Goal: Use online tool/utility: Utilize a website feature to perform a specific function

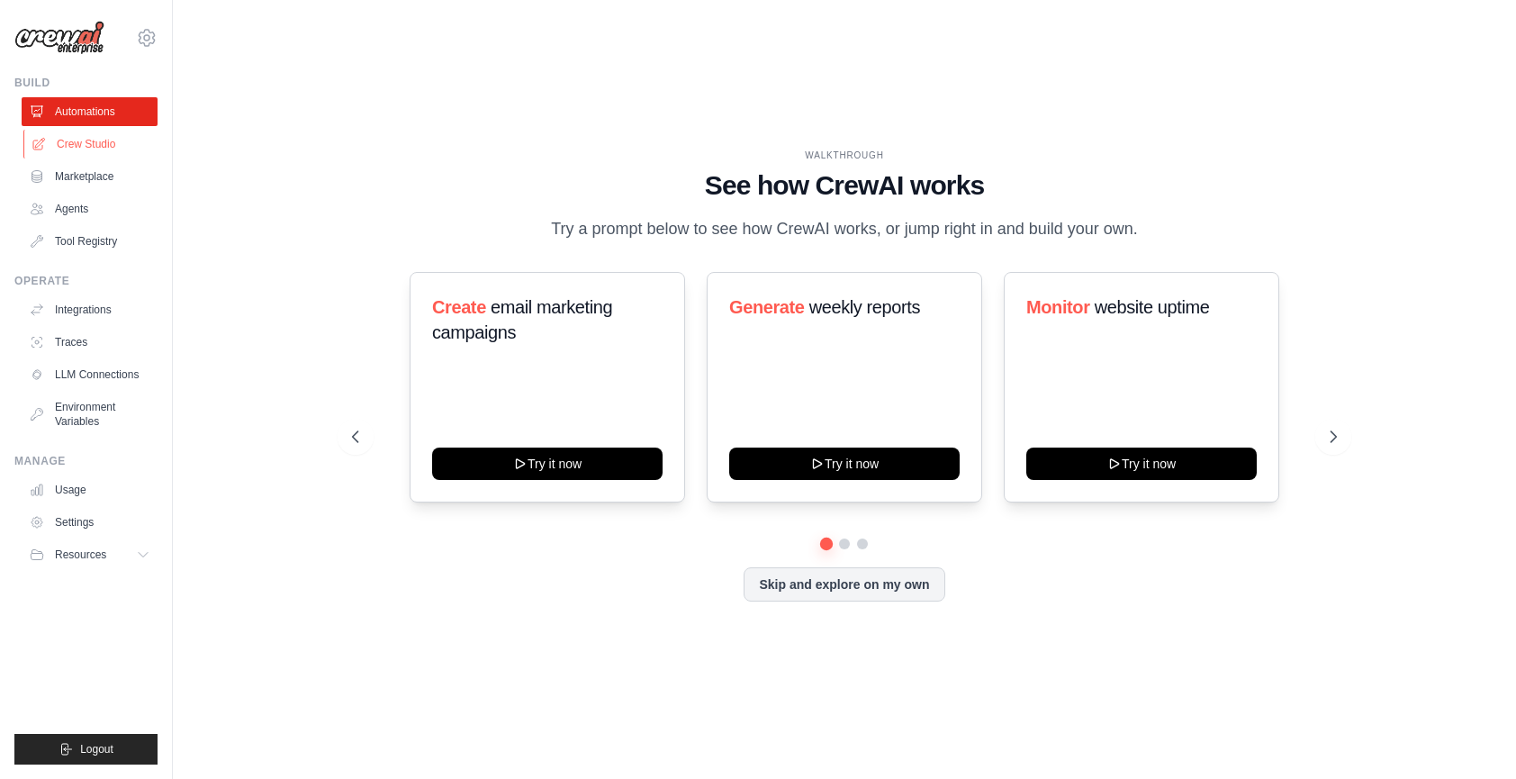
click at [108, 140] on link "Crew Studio" at bounding box center [91, 144] width 136 height 29
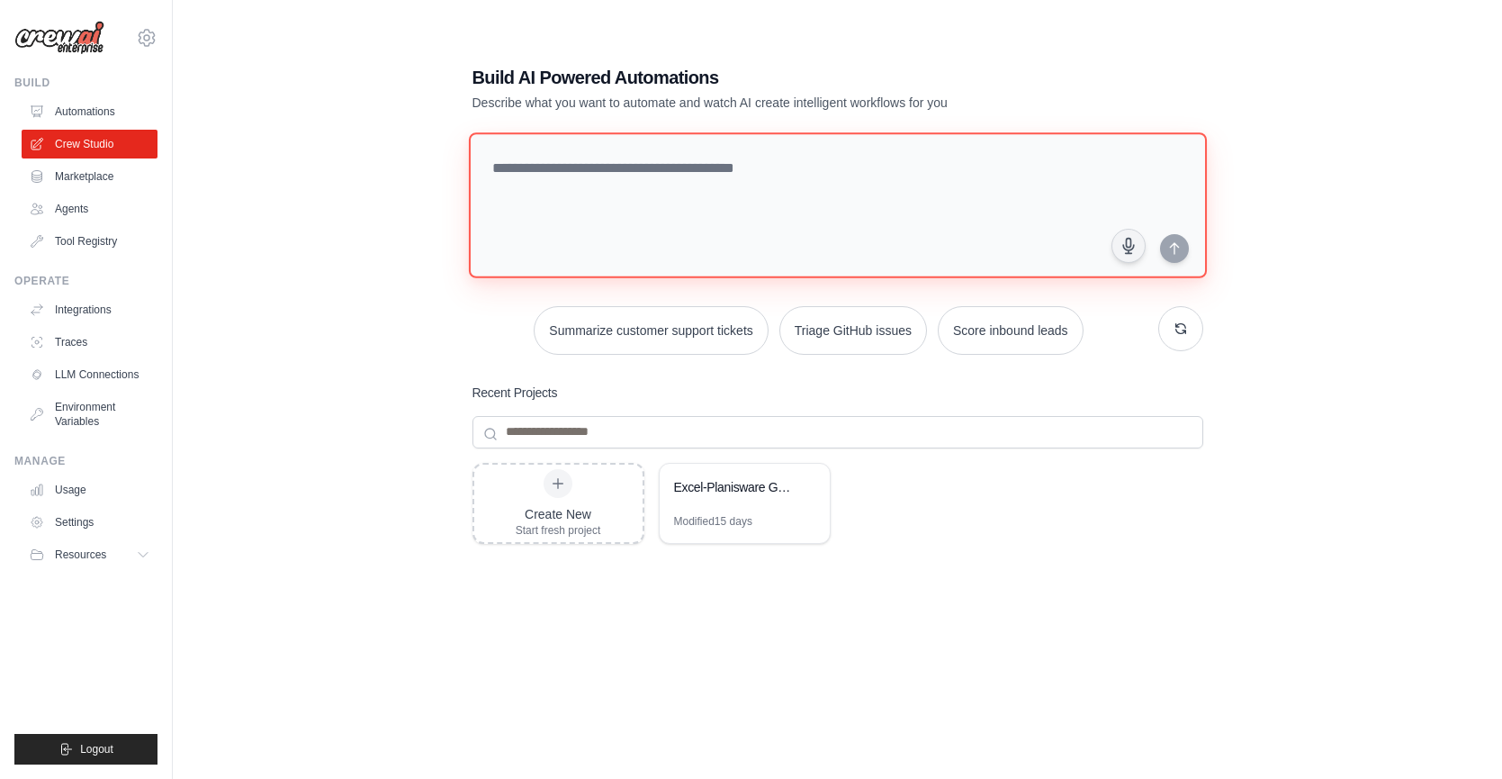
click at [677, 170] on textarea at bounding box center [837, 205] width 738 height 146
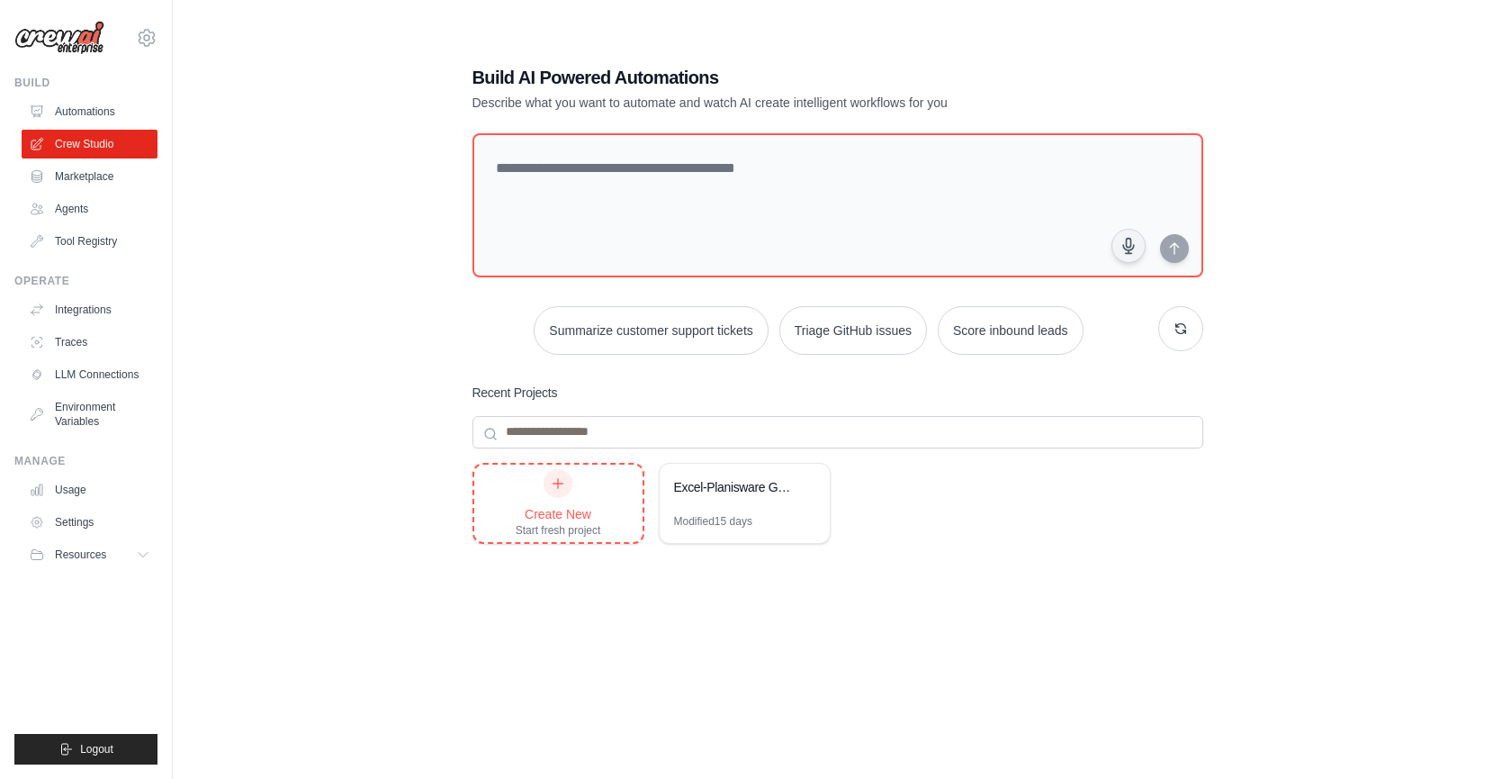
click at [542, 482] on div "Create New Start fresh project" at bounding box center [559, 503] width 86 height 68
click at [83, 172] on link "Marketplace" at bounding box center [91, 176] width 136 height 29
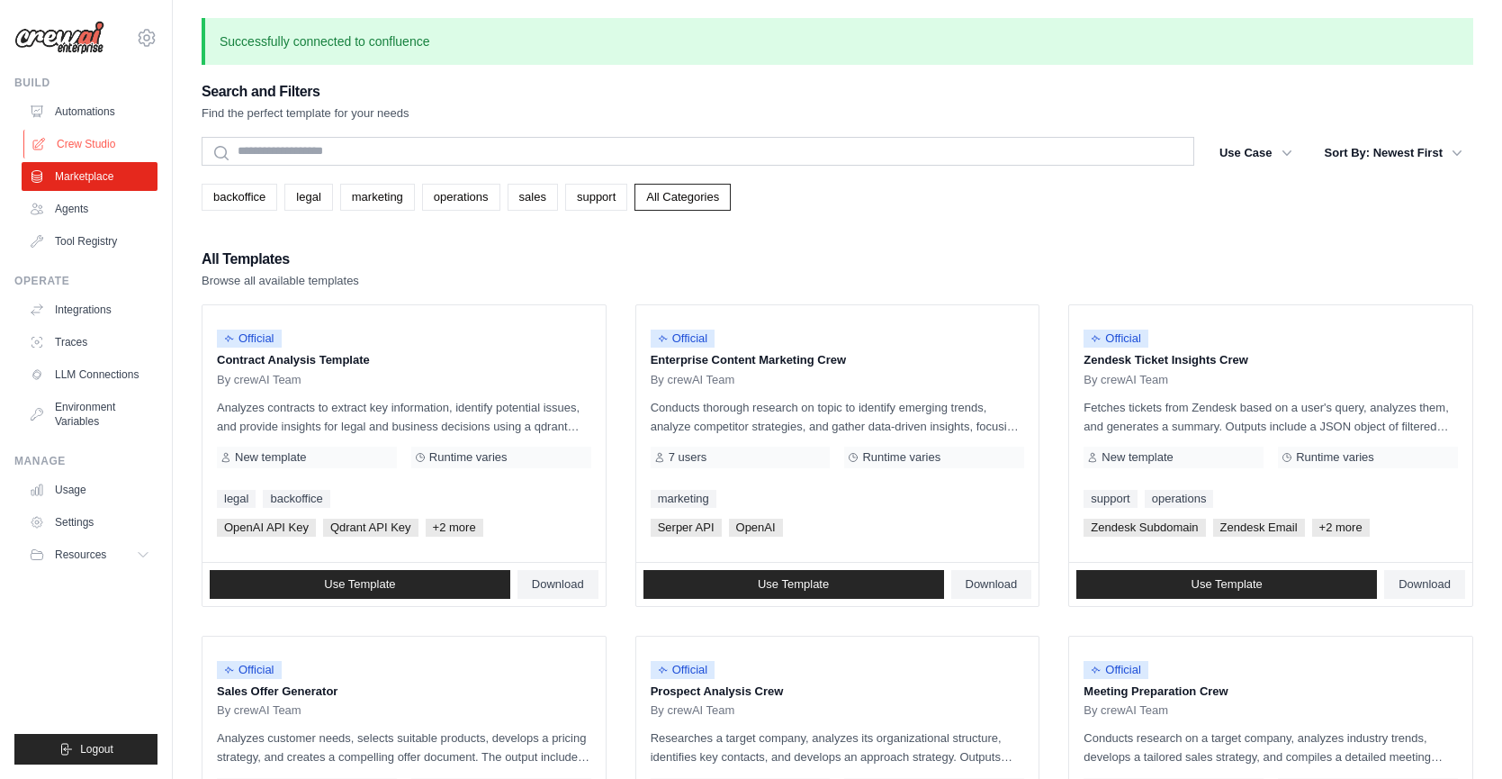
click at [104, 149] on link "Crew Studio" at bounding box center [91, 144] width 136 height 29
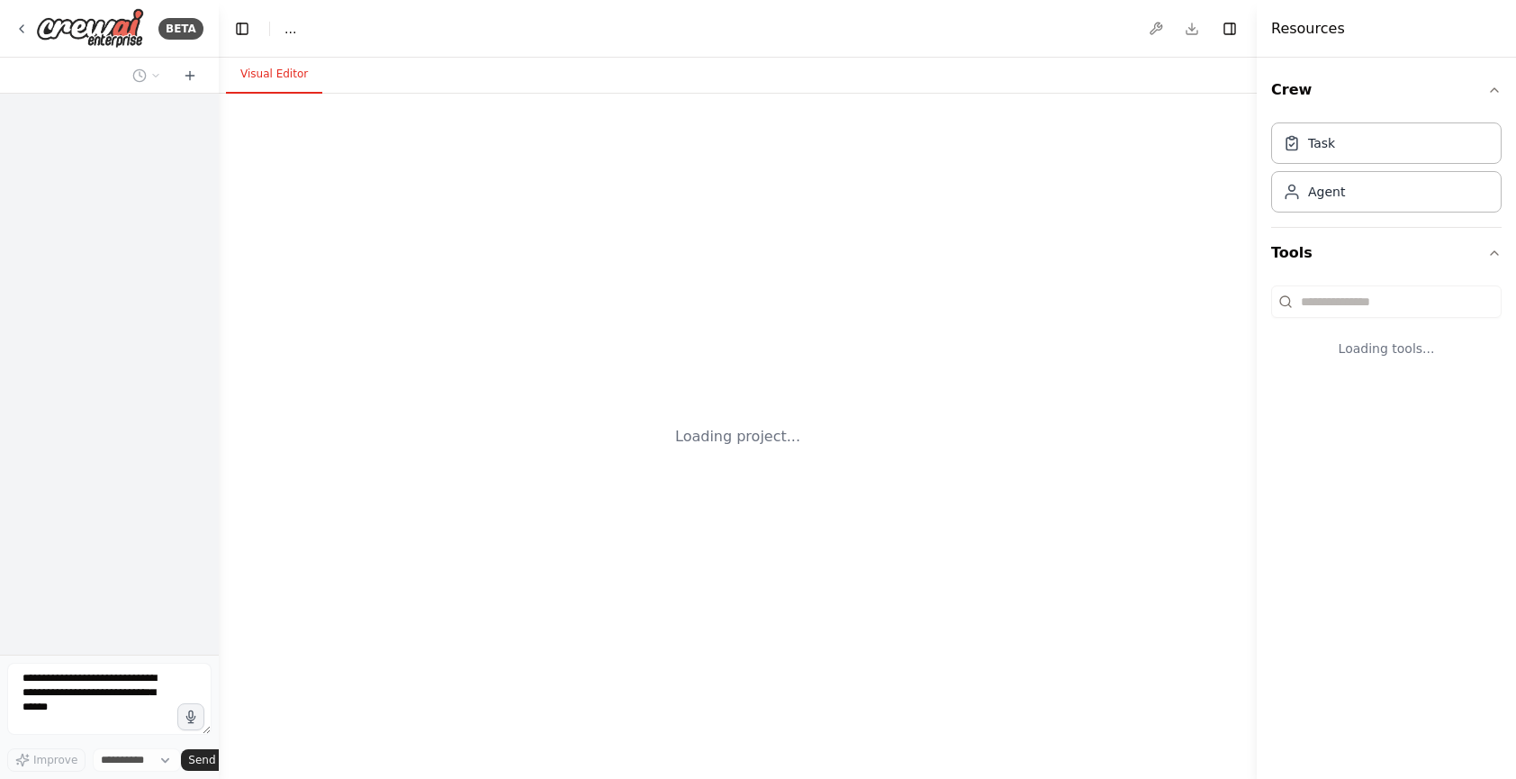
select select "****"
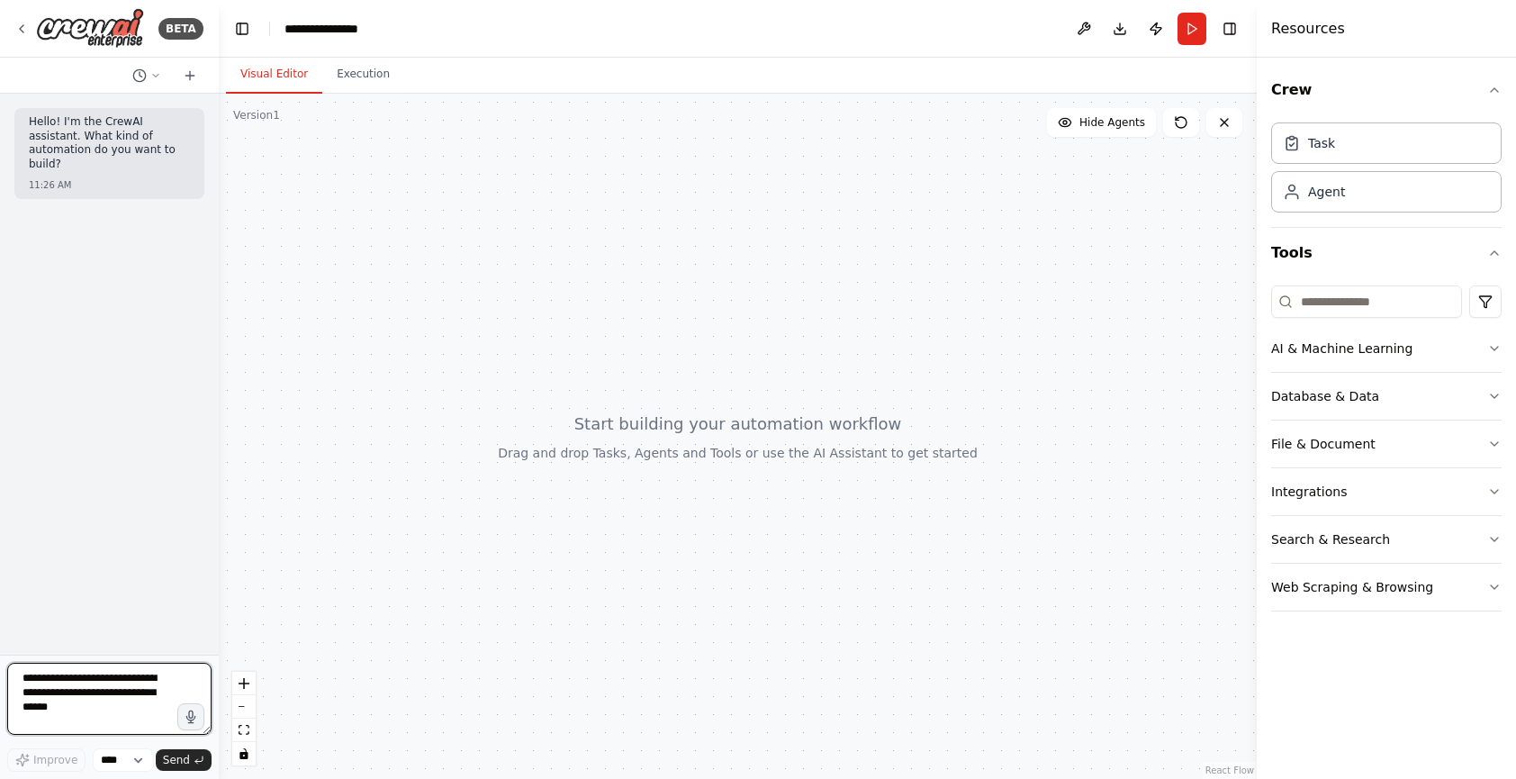
click at [101, 680] on textarea at bounding box center [109, 699] width 204 height 72
type textarea "**********"
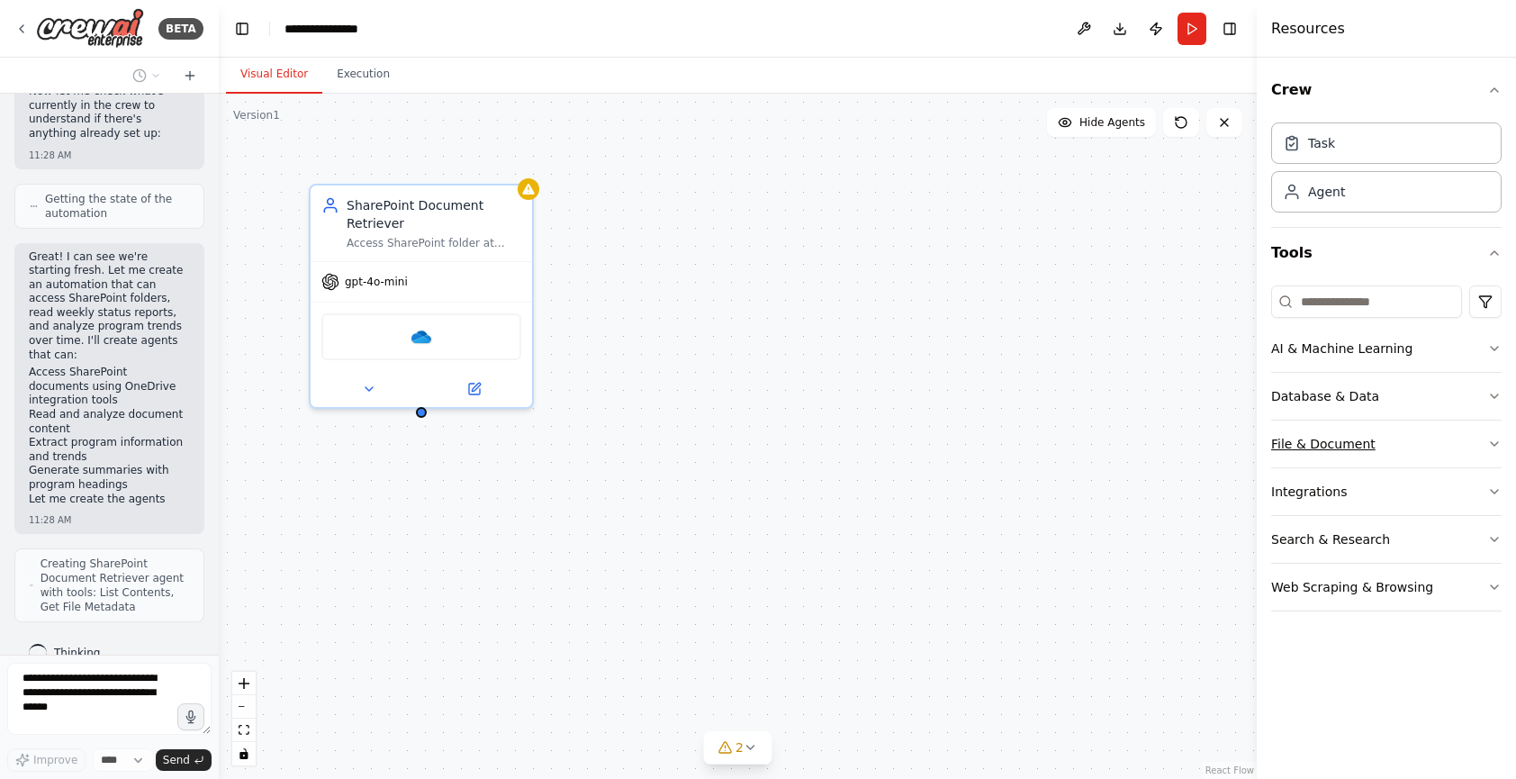
scroll to position [1433, 0]
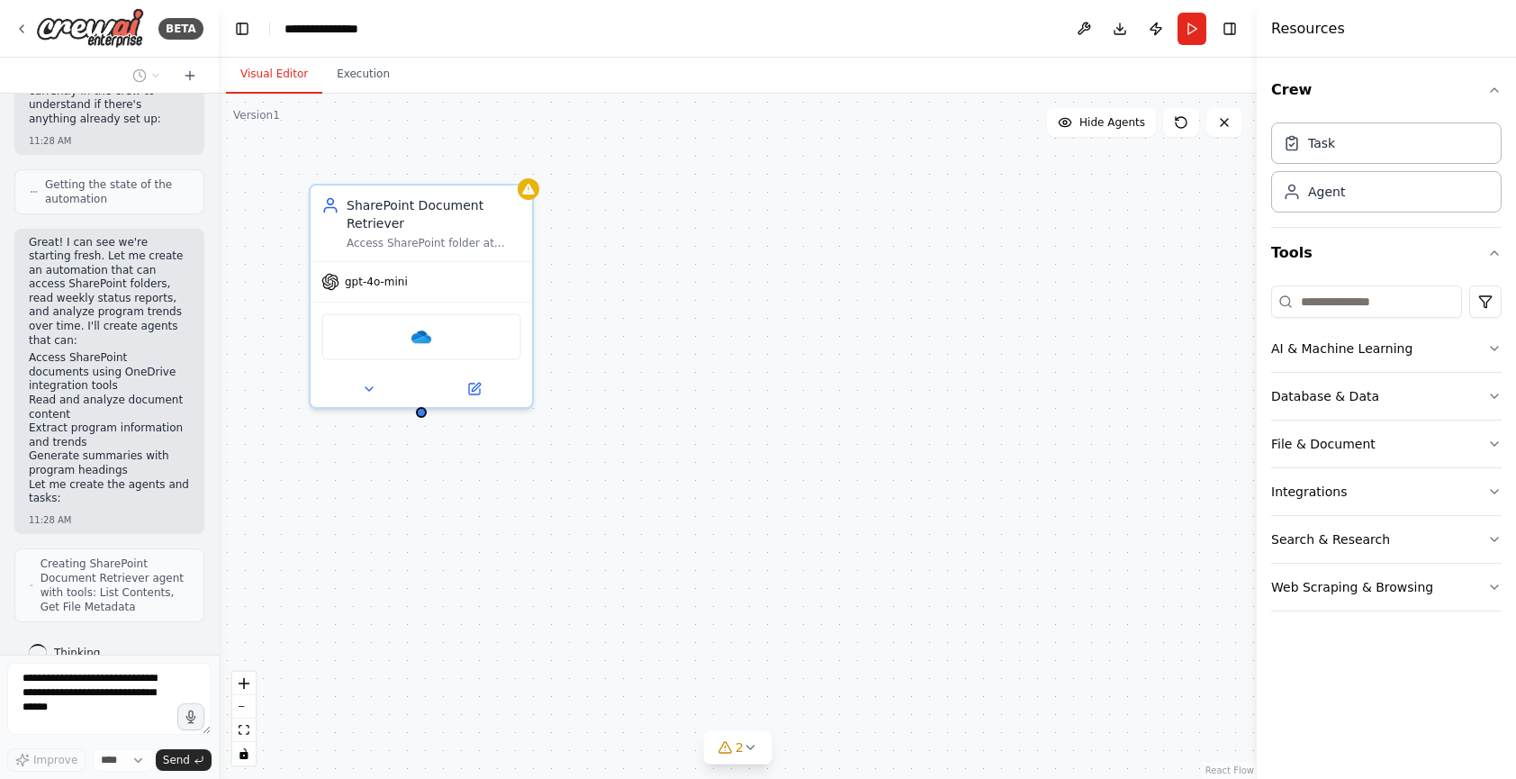
click at [680, 34] on header "**********" at bounding box center [738, 29] width 1038 height 58
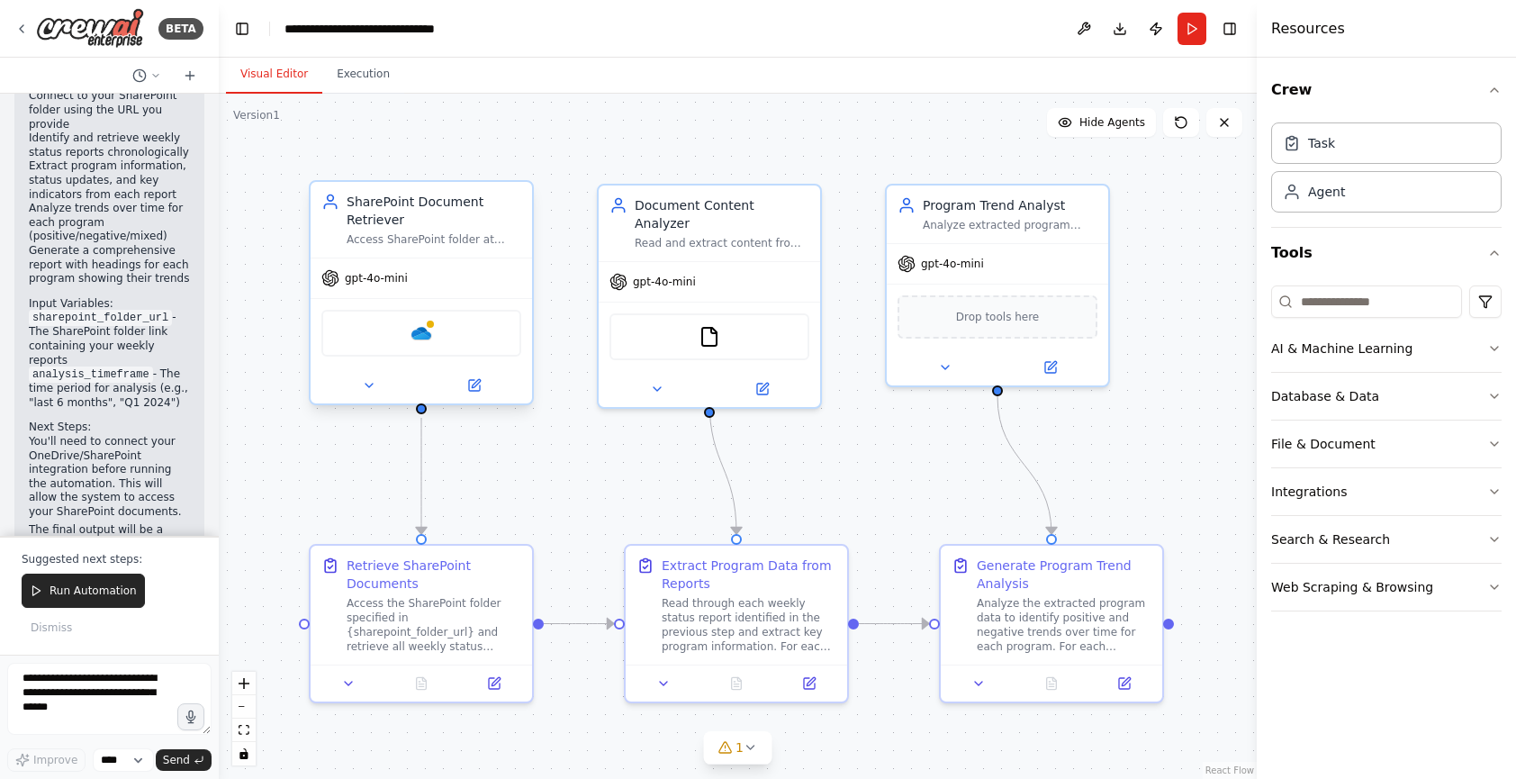
scroll to position [3924, 0]
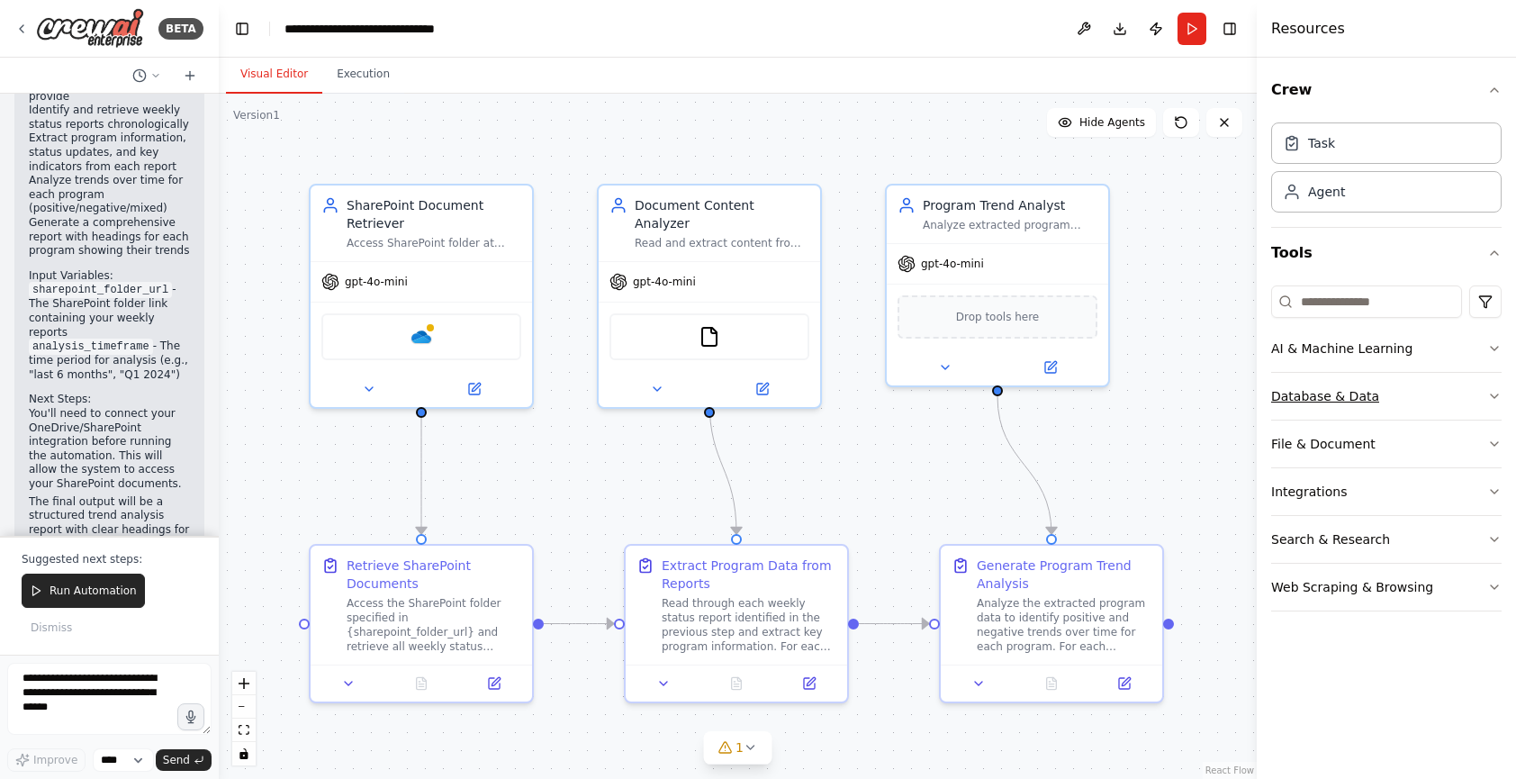
click at [1394, 398] on button "Database & Data" at bounding box center [1386, 396] width 230 height 47
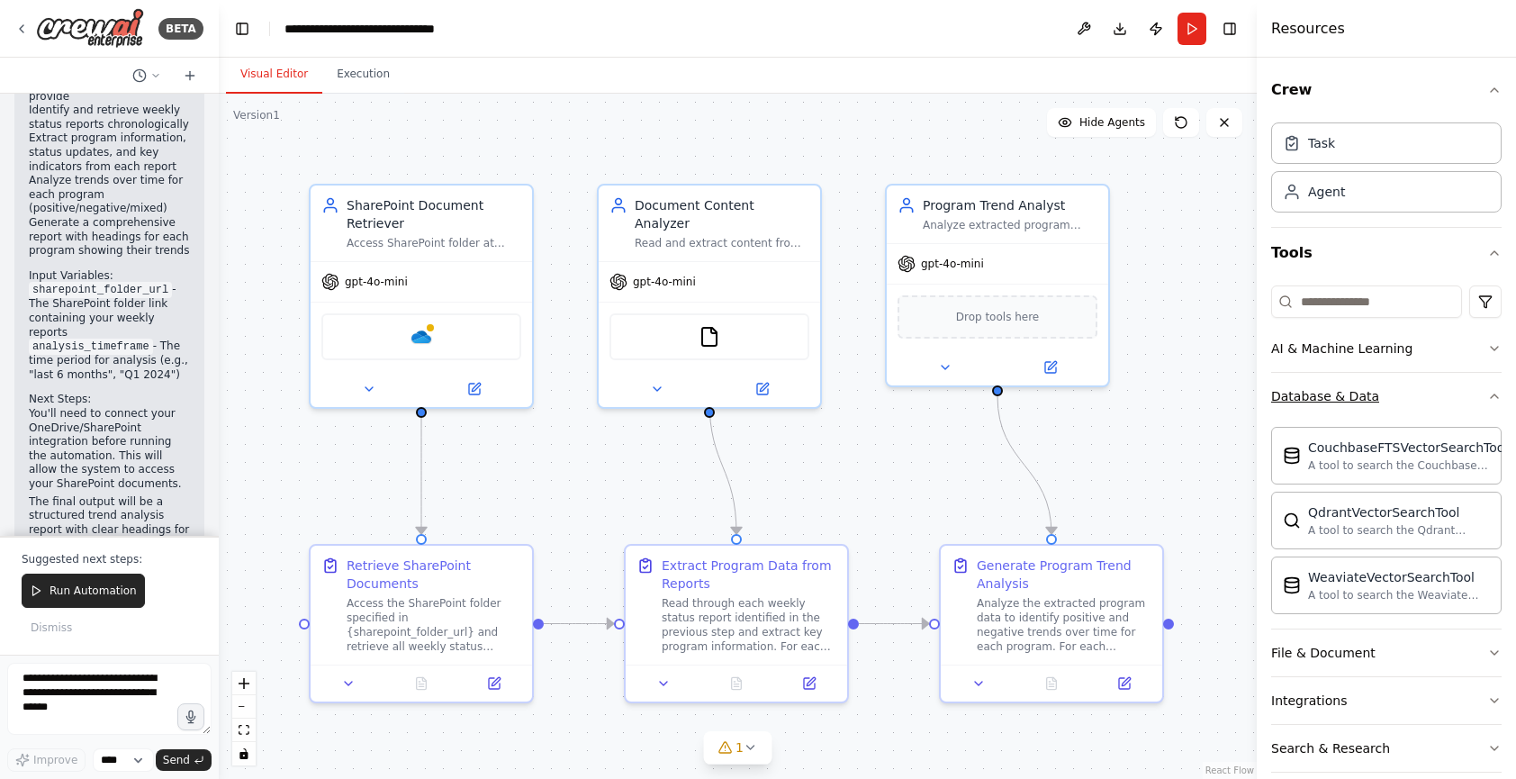
click at [1394, 399] on button "Database & Data" at bounding box center [1386, 396] width 230 height 47
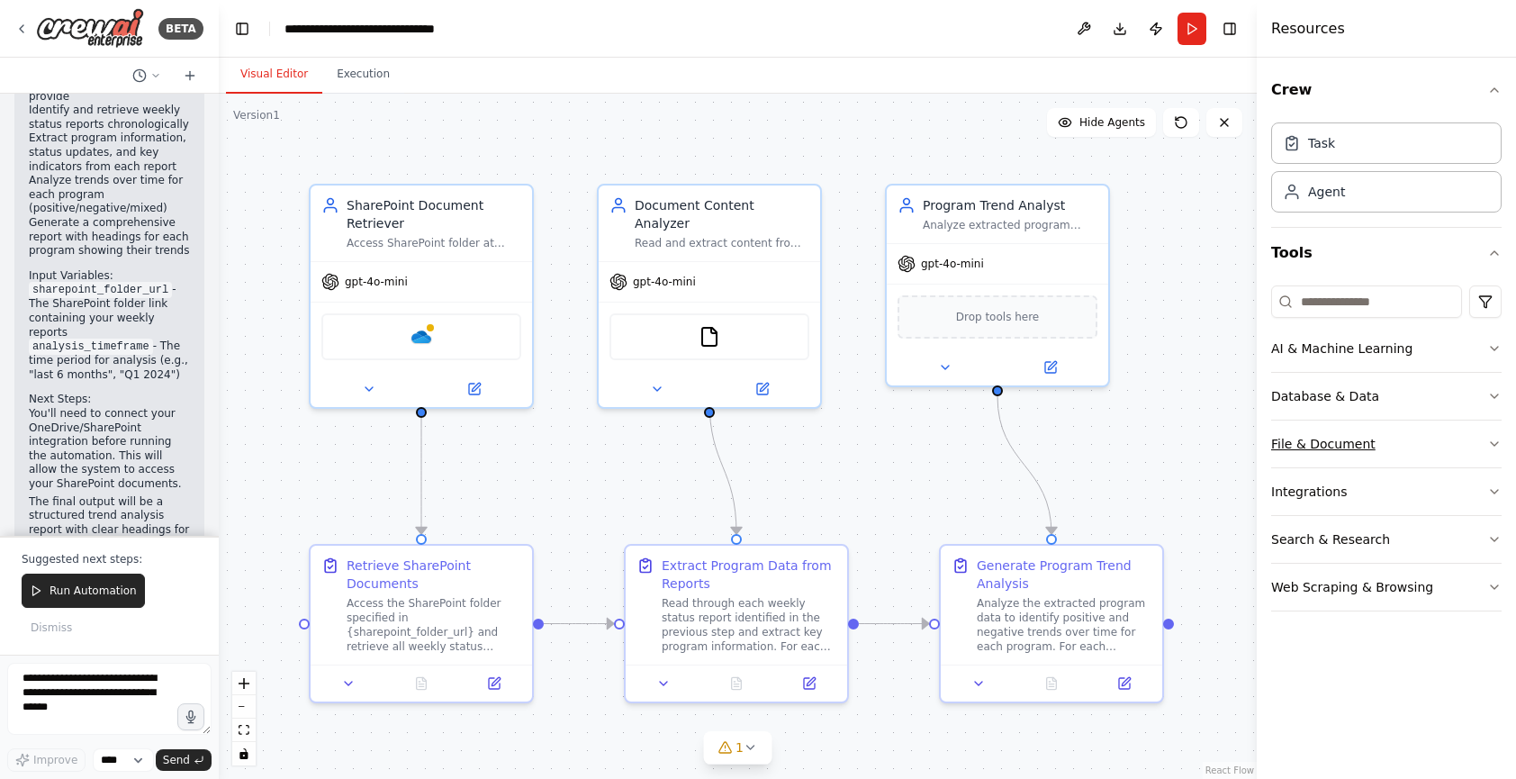
click at [1384, 446] on button "File & Document" at bounding box center [1386, 443] width 230 height 47
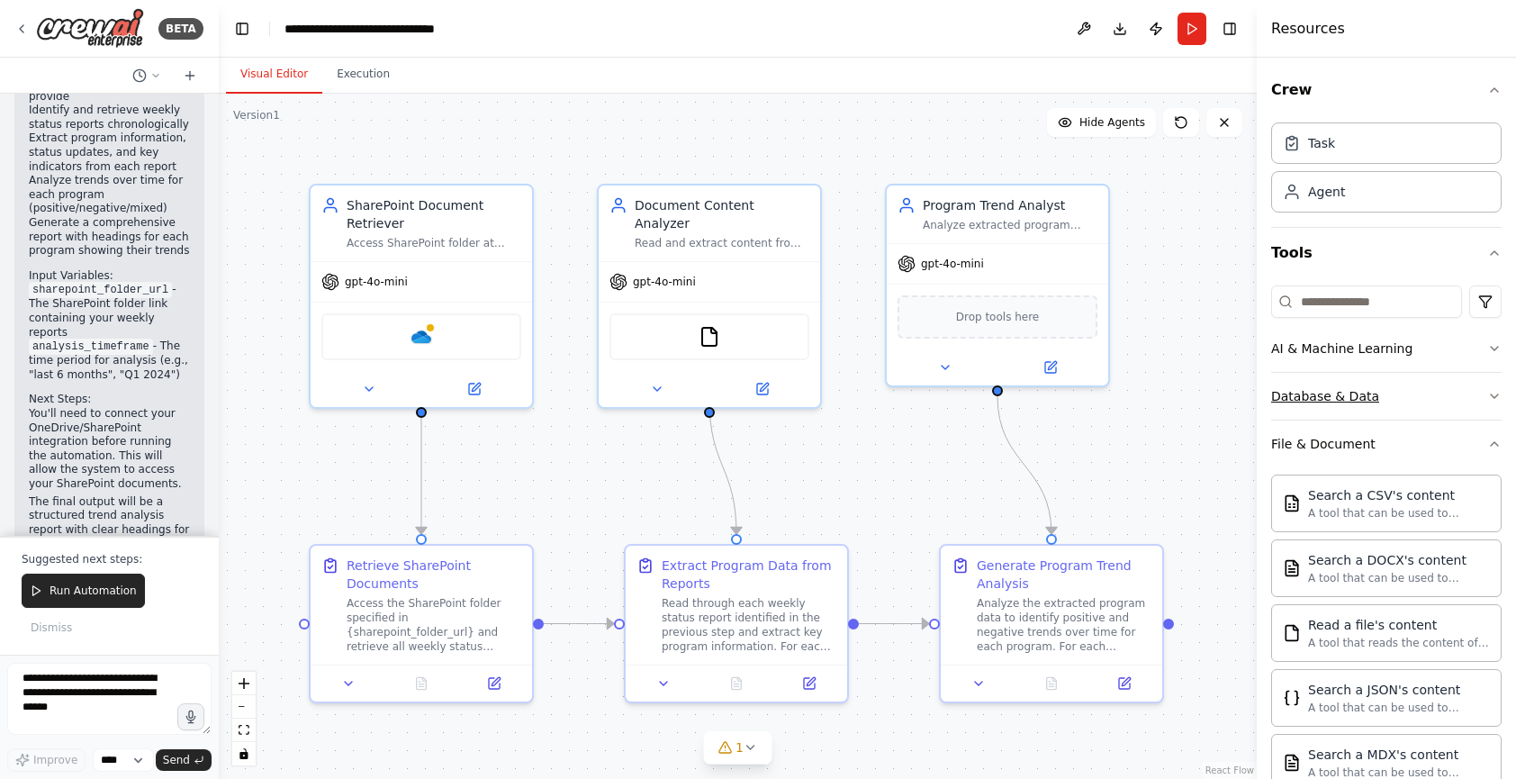
click at [1368, 384] on button "Database & Data" at bounding box center [1386, 396] width 230 height 47
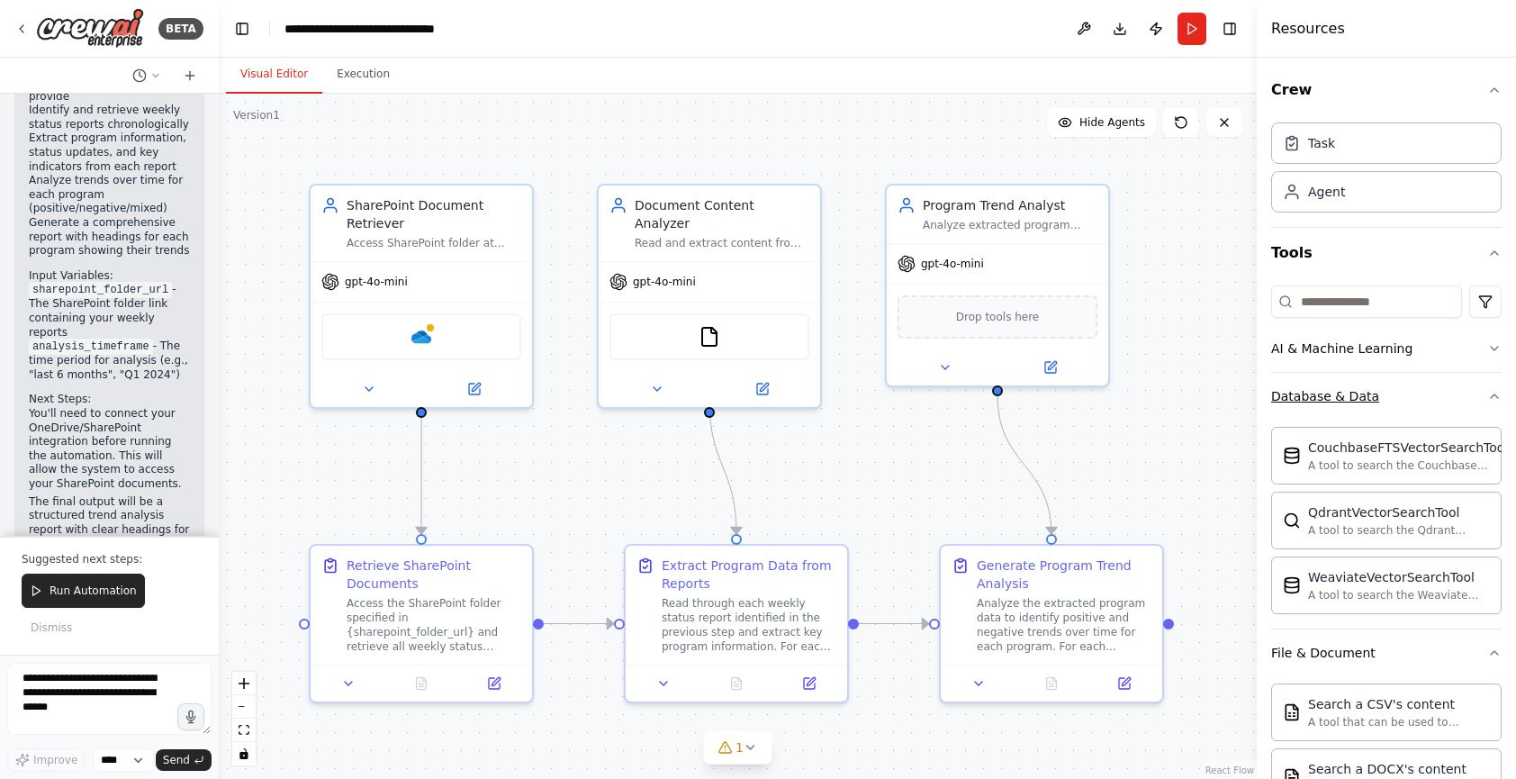
click at [1368, 384] on button "Database & Data" at bounding box center [1386, 396] width 230 height 47
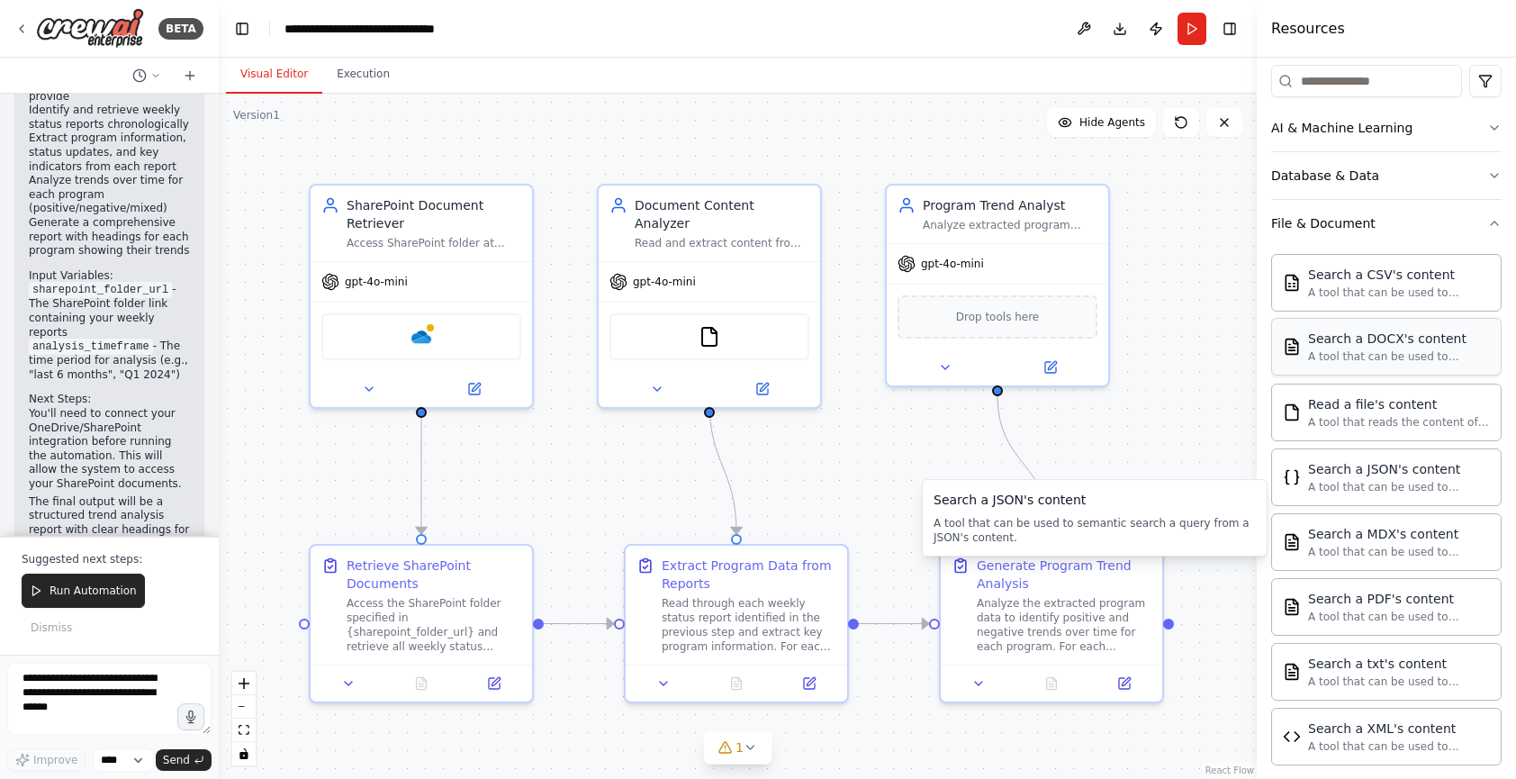
scroll to position [180, 0]
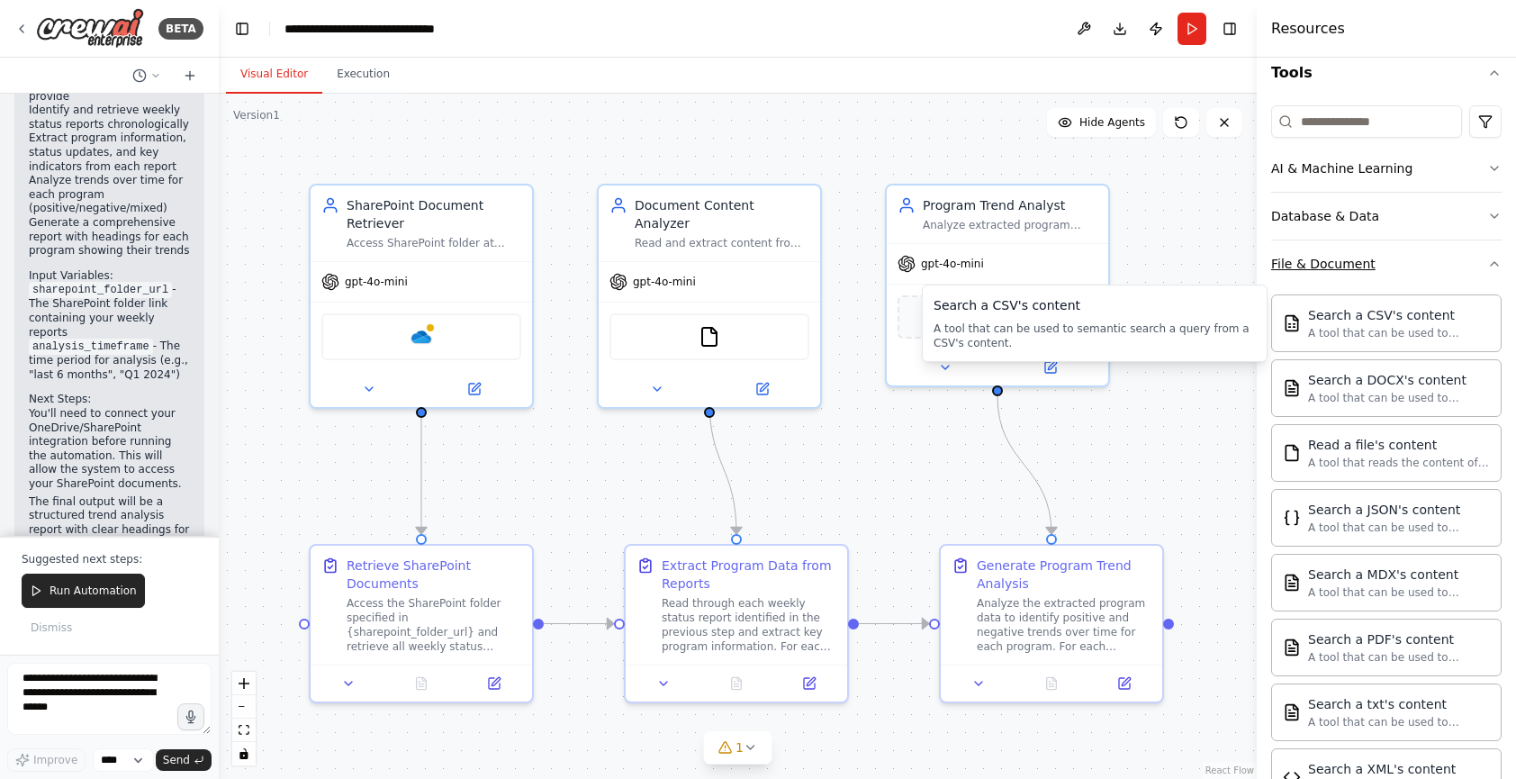
click at [1358, 263] on div "File & Document" at bounding box center [1323, 264] width 104 height 18
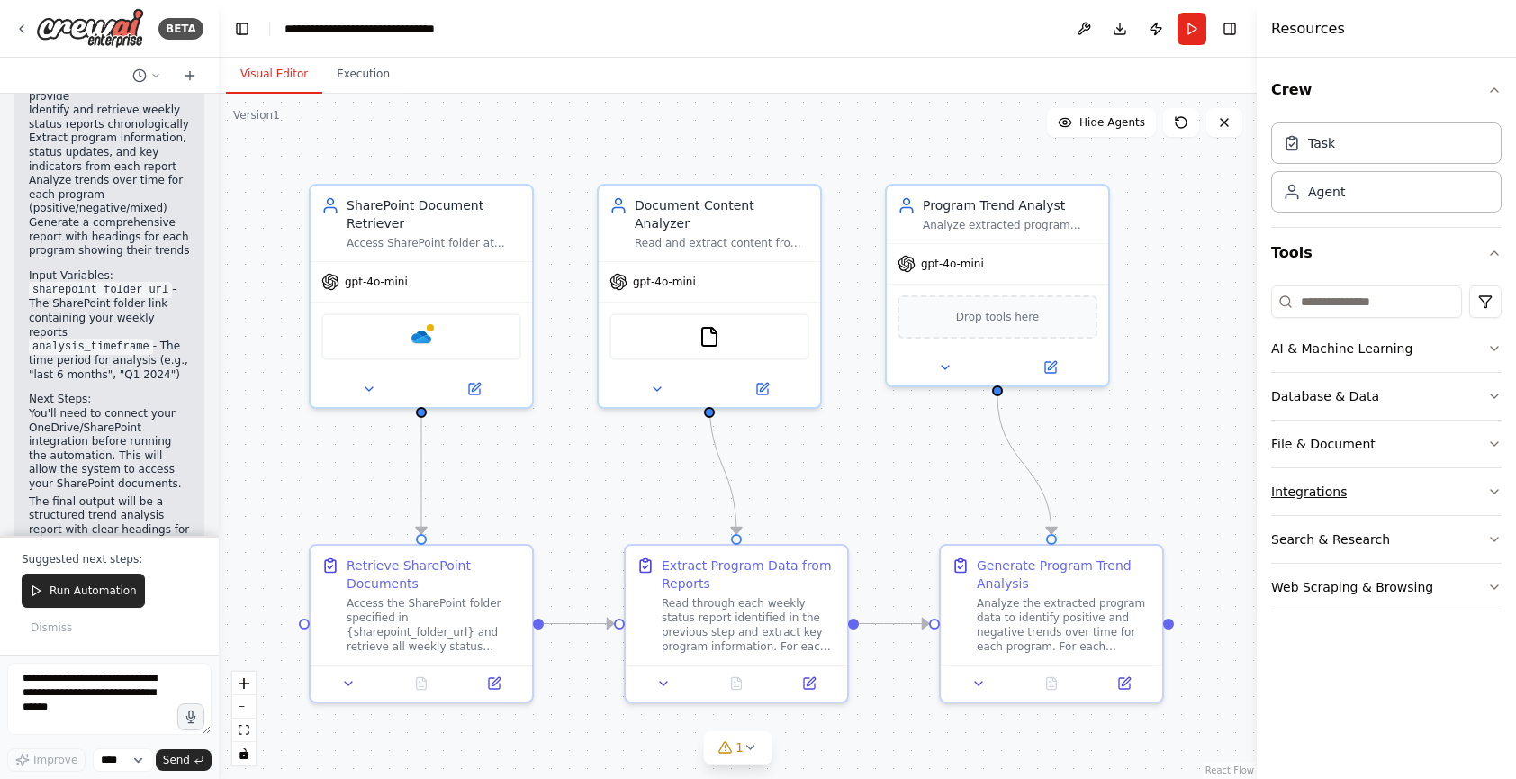
click at [1346, 493] on button "Integrations" at bounding box center [1386, 491] width 230 height 47
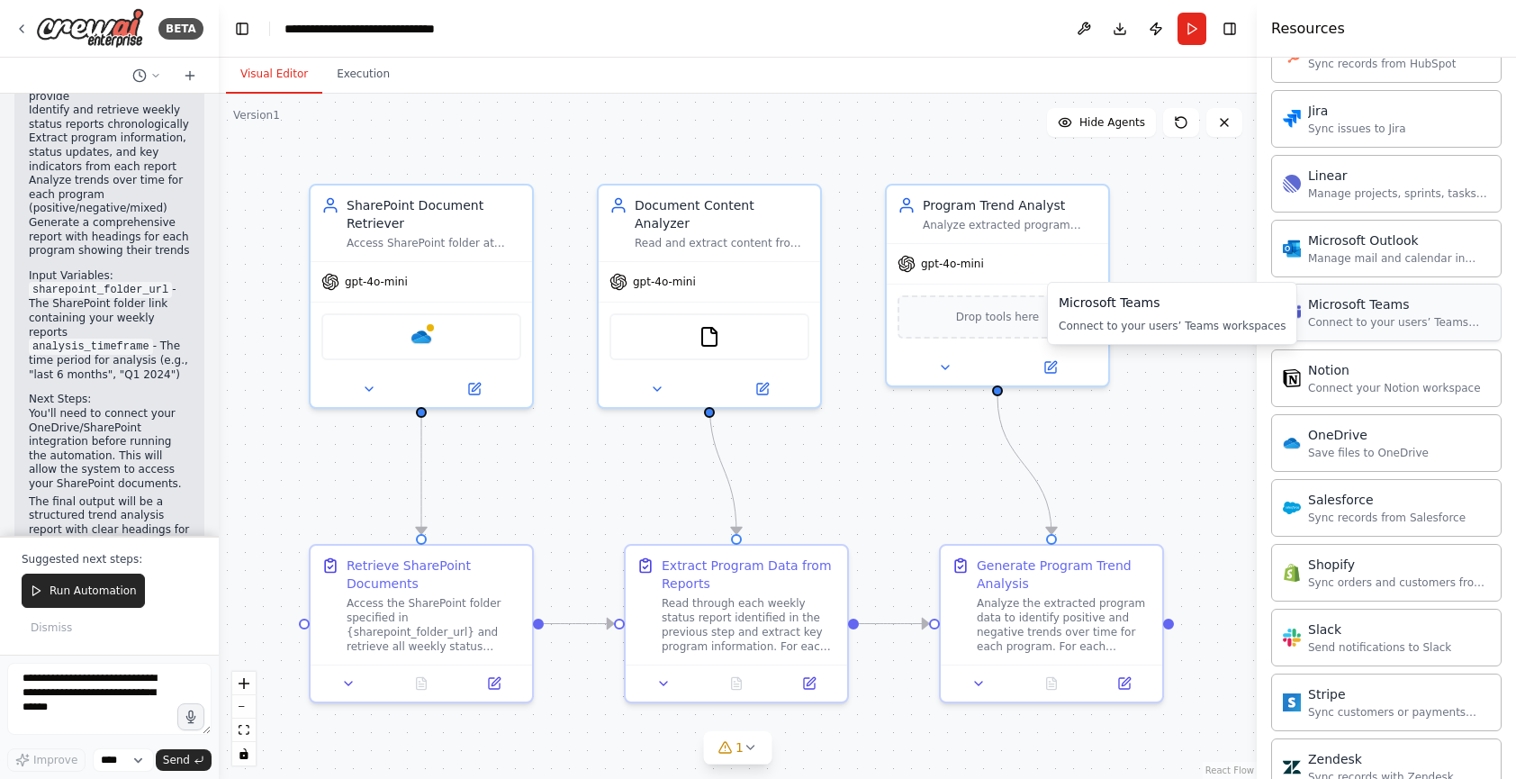
scroll to position [1170, 0]
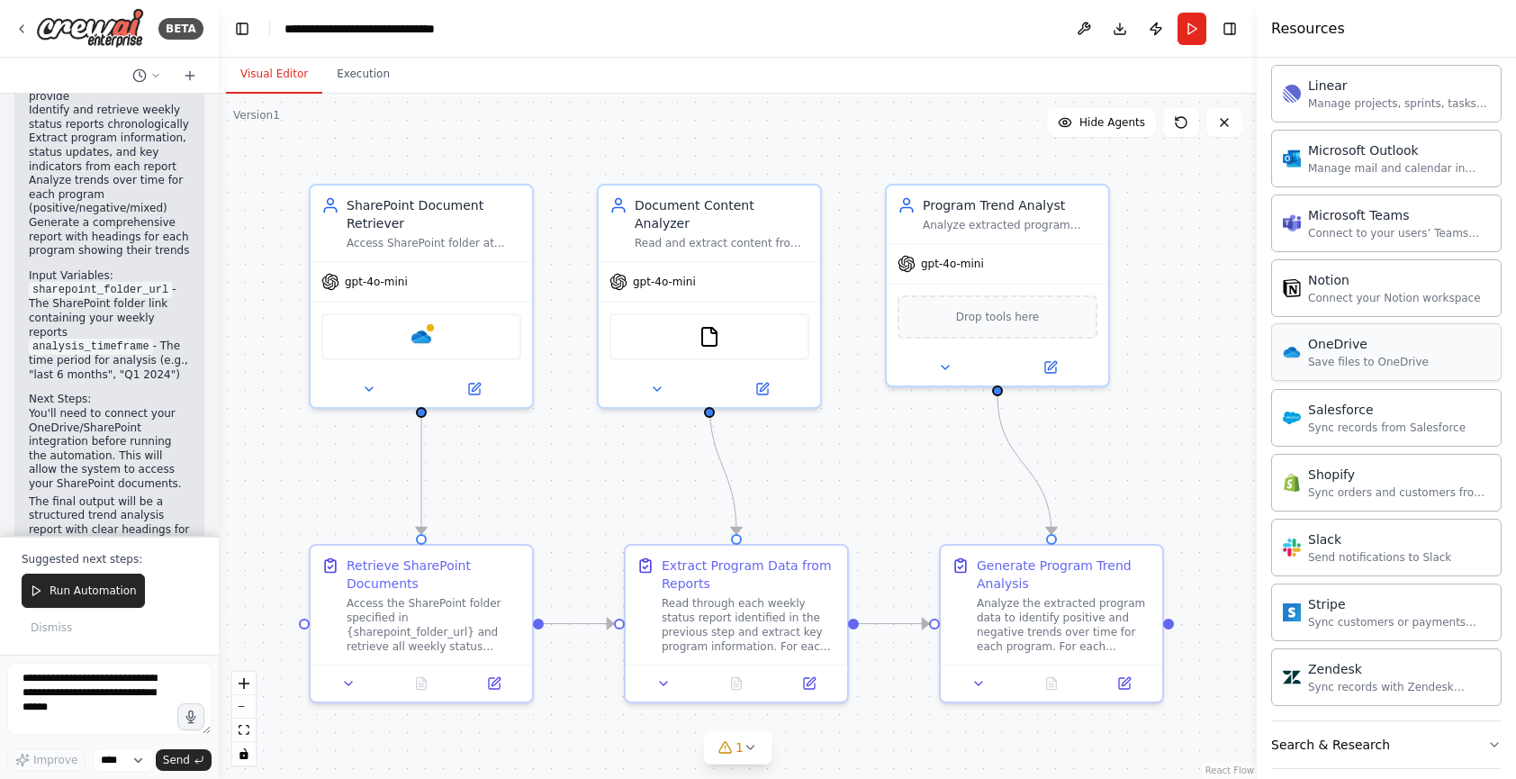
click at [1318, 349] on div "OneDrive" at bounding box center [1368, 344] width 121 height 18
click at [1493, 342] on div "Crew Task Agent Tools AI & Machine Learning Database & Data File & Document Int…" at bounding box center [1386, 418] width 259 height 721
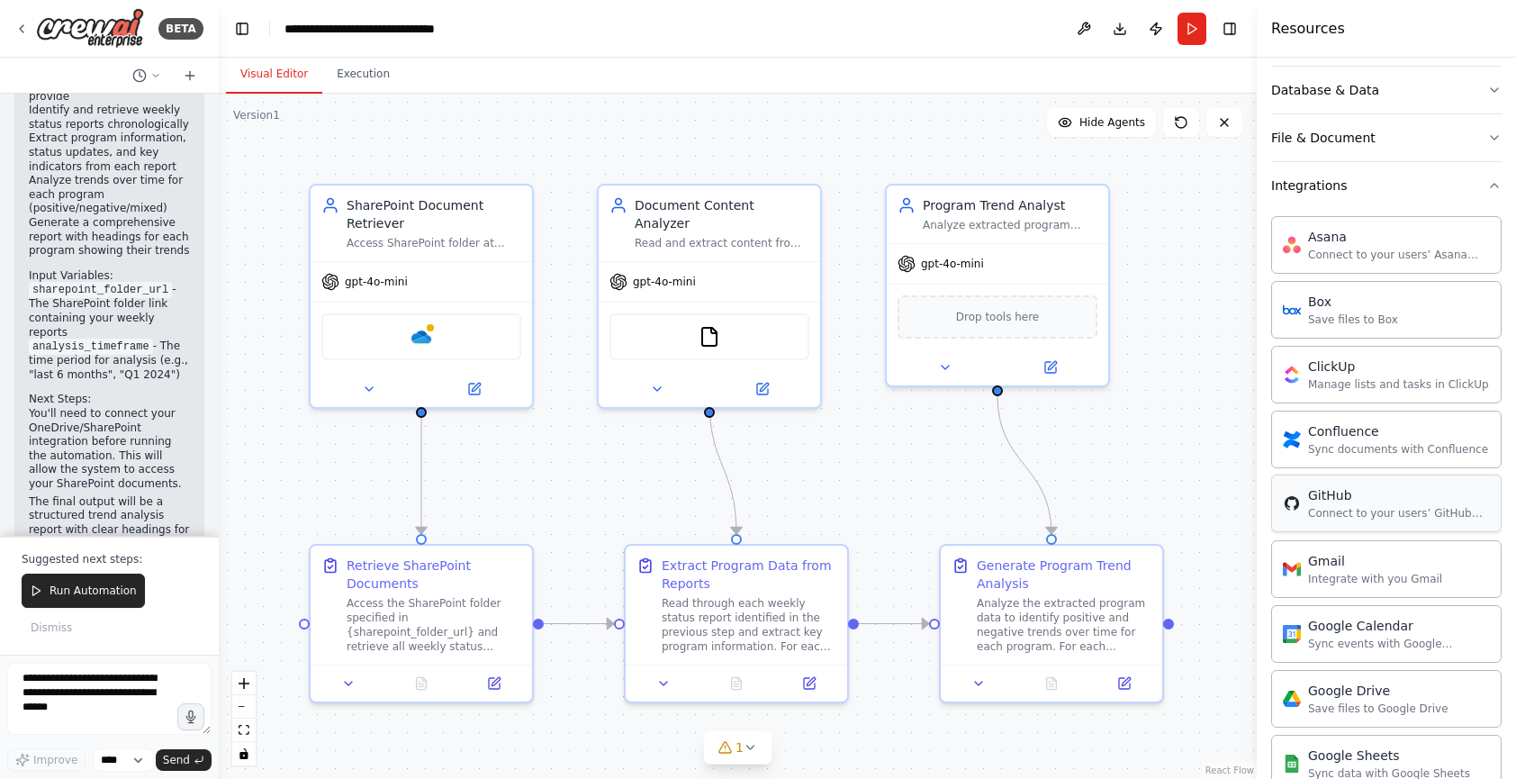
scroll to position [337, 0]
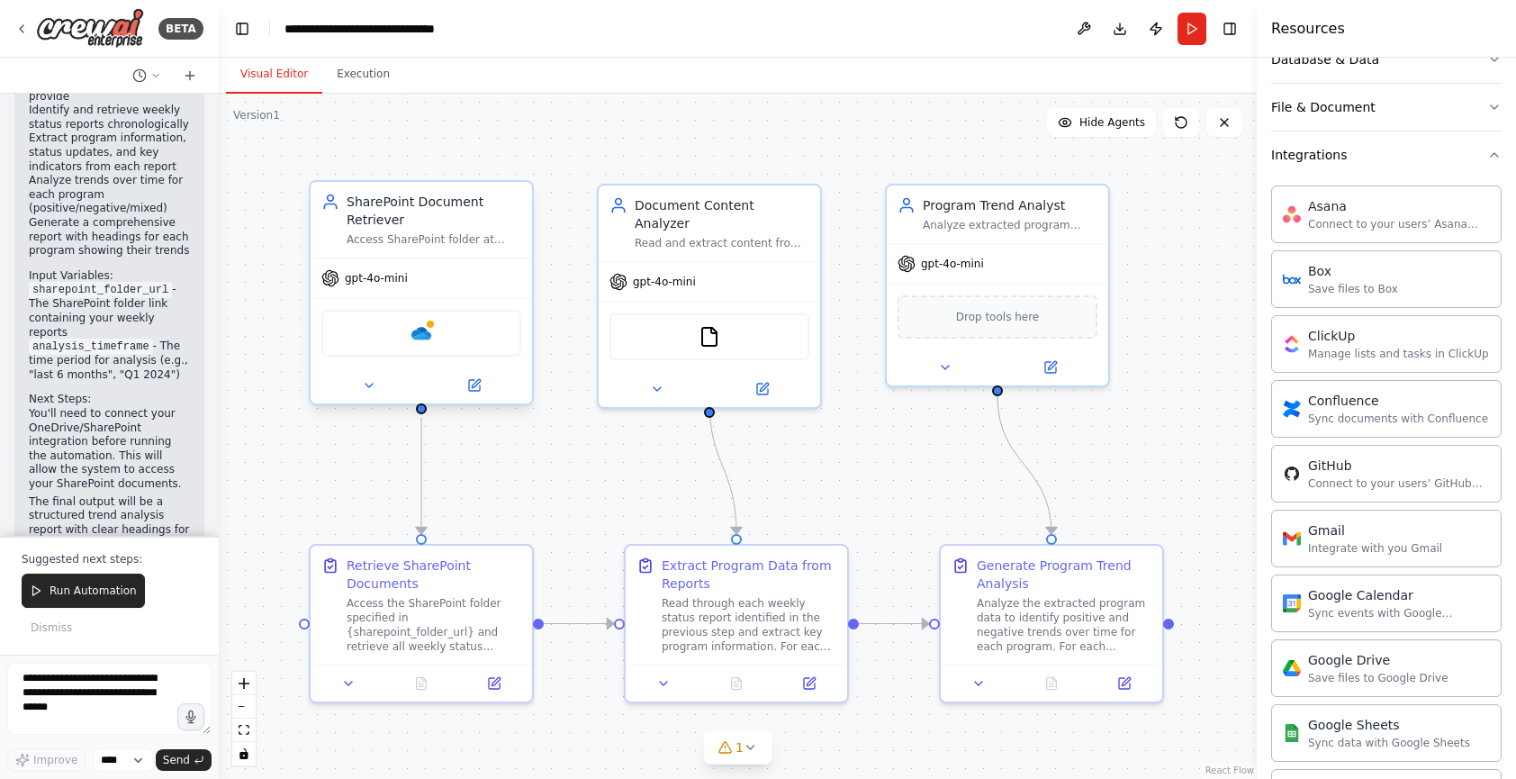
click at [403, 332] on div "OneDrive" at bounding box center [421, 333] width 200 height 47
click at [426, 338] on img at bounding box center [421, 333] width 22 height 22
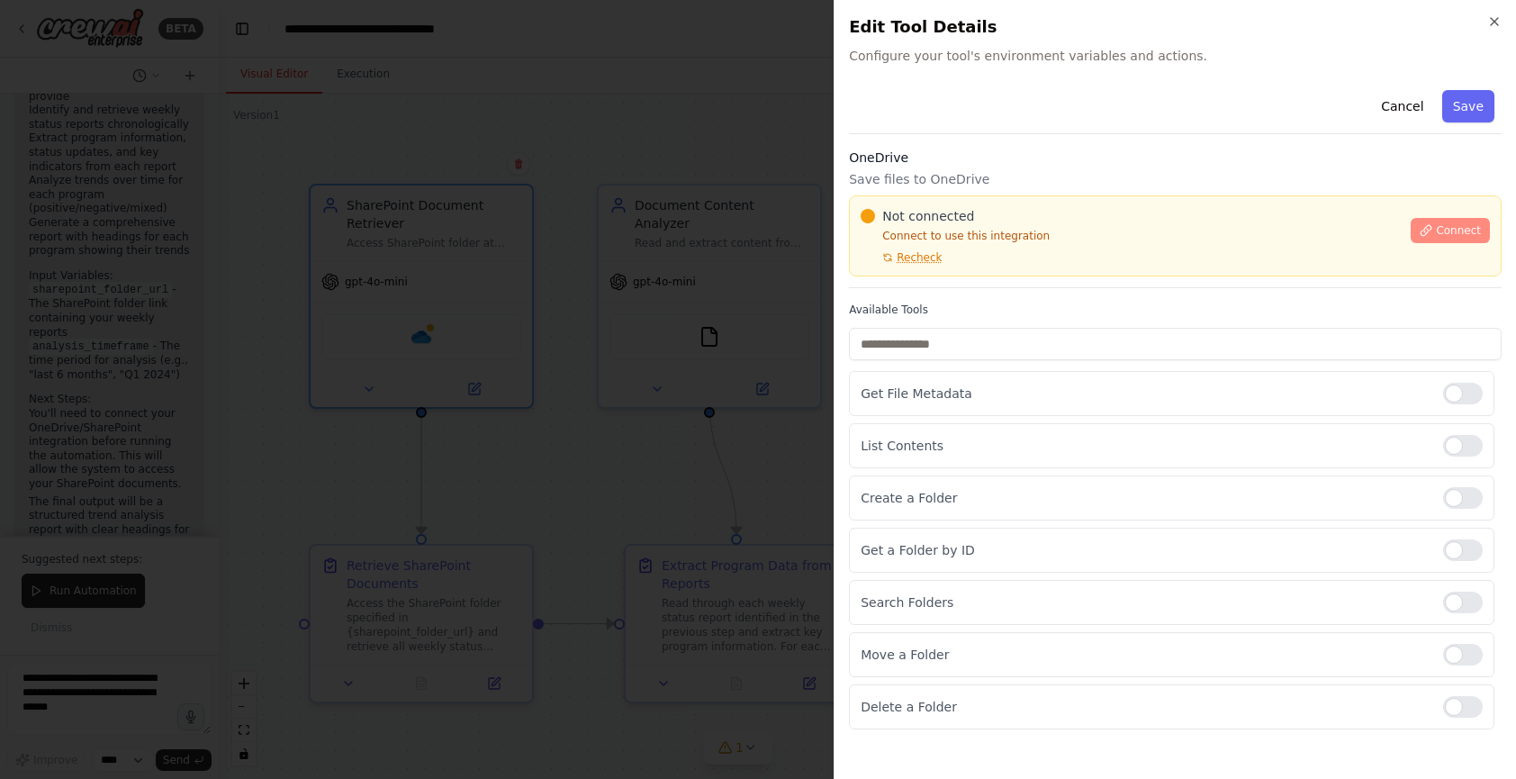
click at [1432, 227] on icon at bounding box center [1426, 230] width 13 height 13
click at [983, 230] on p "Connect to use this integration" at bounding box center [1130, 236] width 539 height 14
click at [961, 244] on div "Not connected Connect to use this integration Recheck" at bounding box center [1130, 236] width 539 height 58
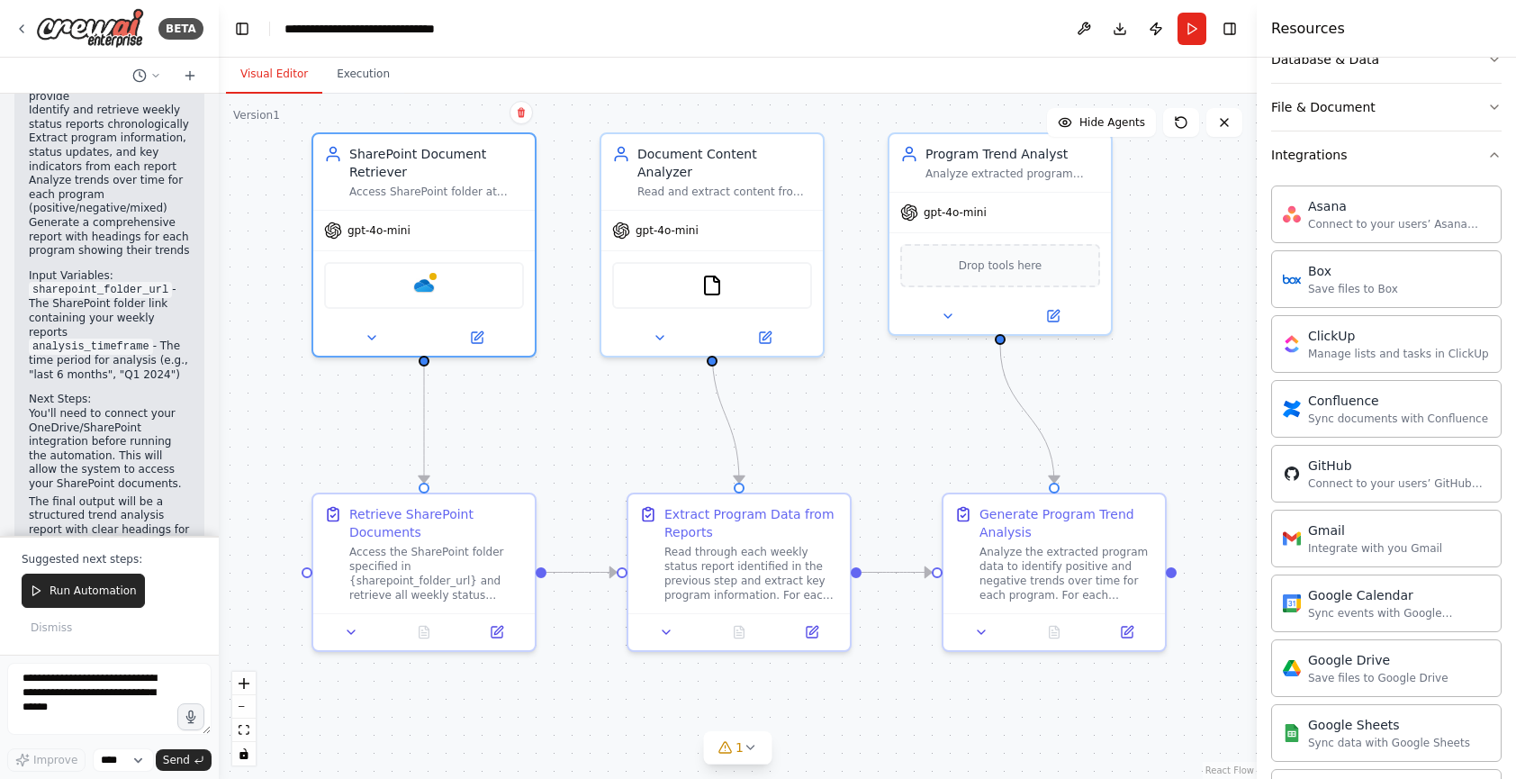
drag, startPoint x: 315, startPoint y: 460, endPoint x: 318, endPoint y: 409, distance: 51.4
click at [318, 409] on div ".deletable-edge-delete-btn { width: 20px; height: 20px; border: 0px solid #ffff…" at bounding box center [738, 436] width 1038 height 685
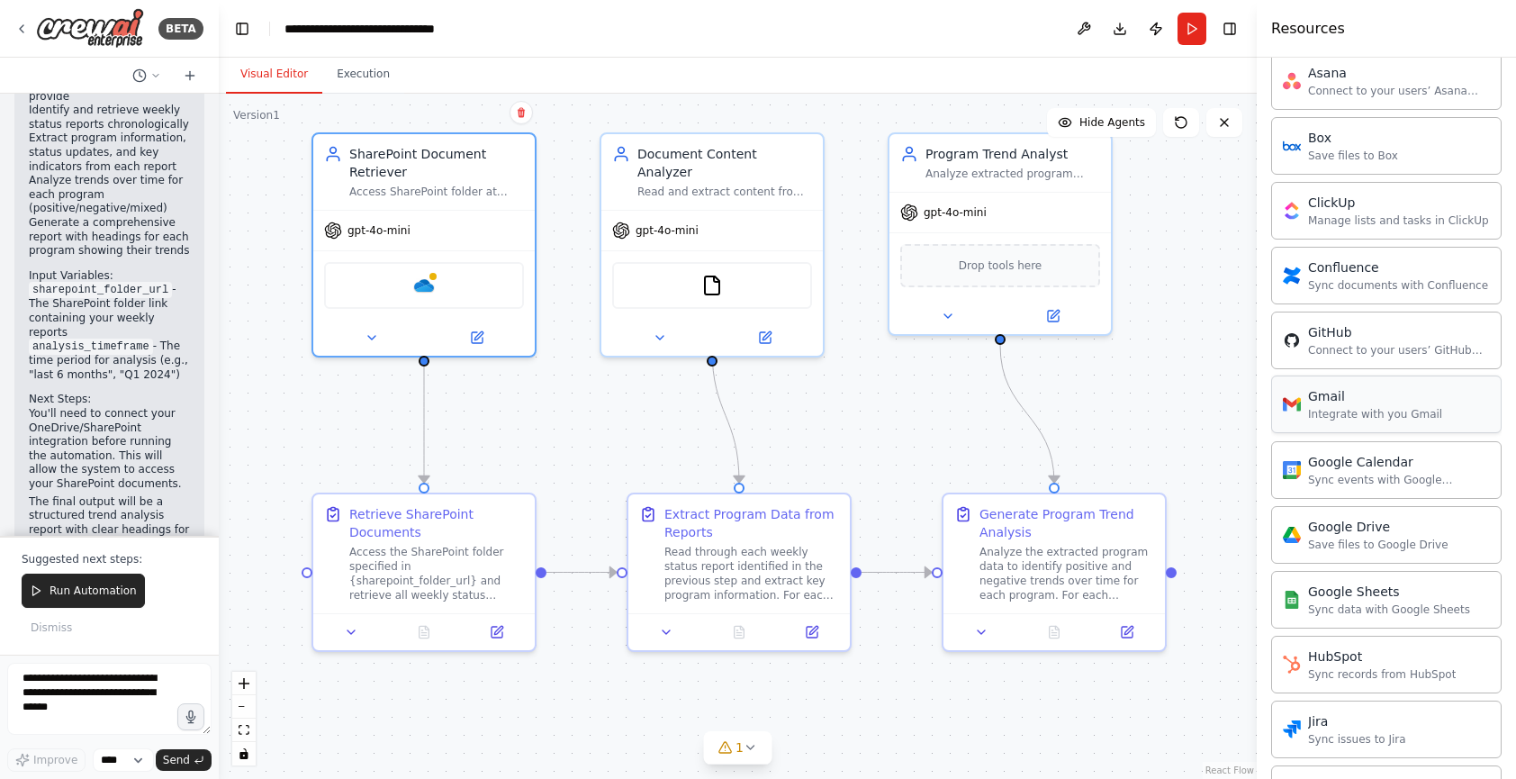
scroll to position [427, 0]
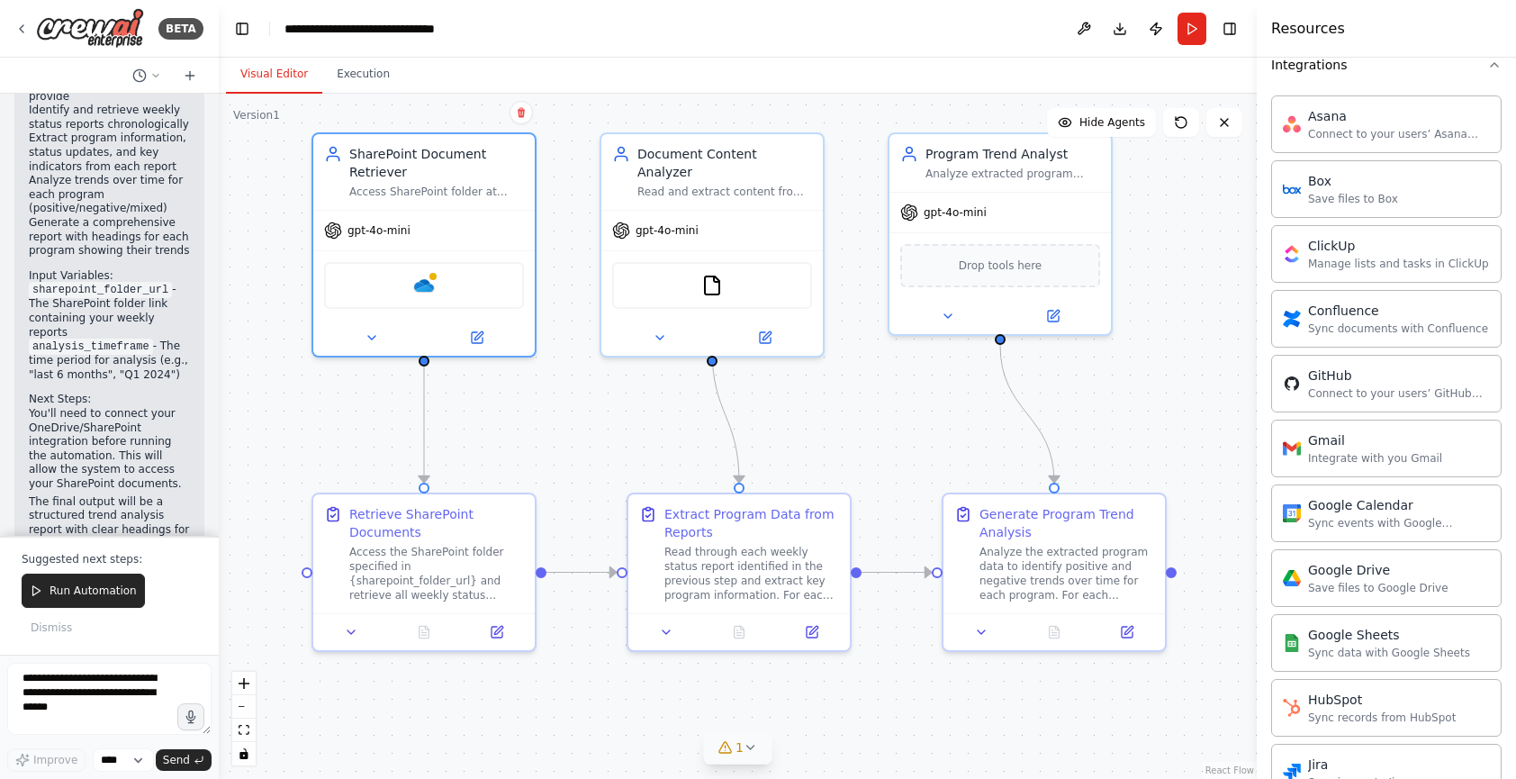
click at [756, 751] on icon at bounding box center [751, 747] width 14 height 14
click at [957, 727] on div ".deletable-edge-delete-btn { width: 20px; height: 20px; border: 0px solid #ffff…" at bounding box center [738, 436] width 1038 height 685
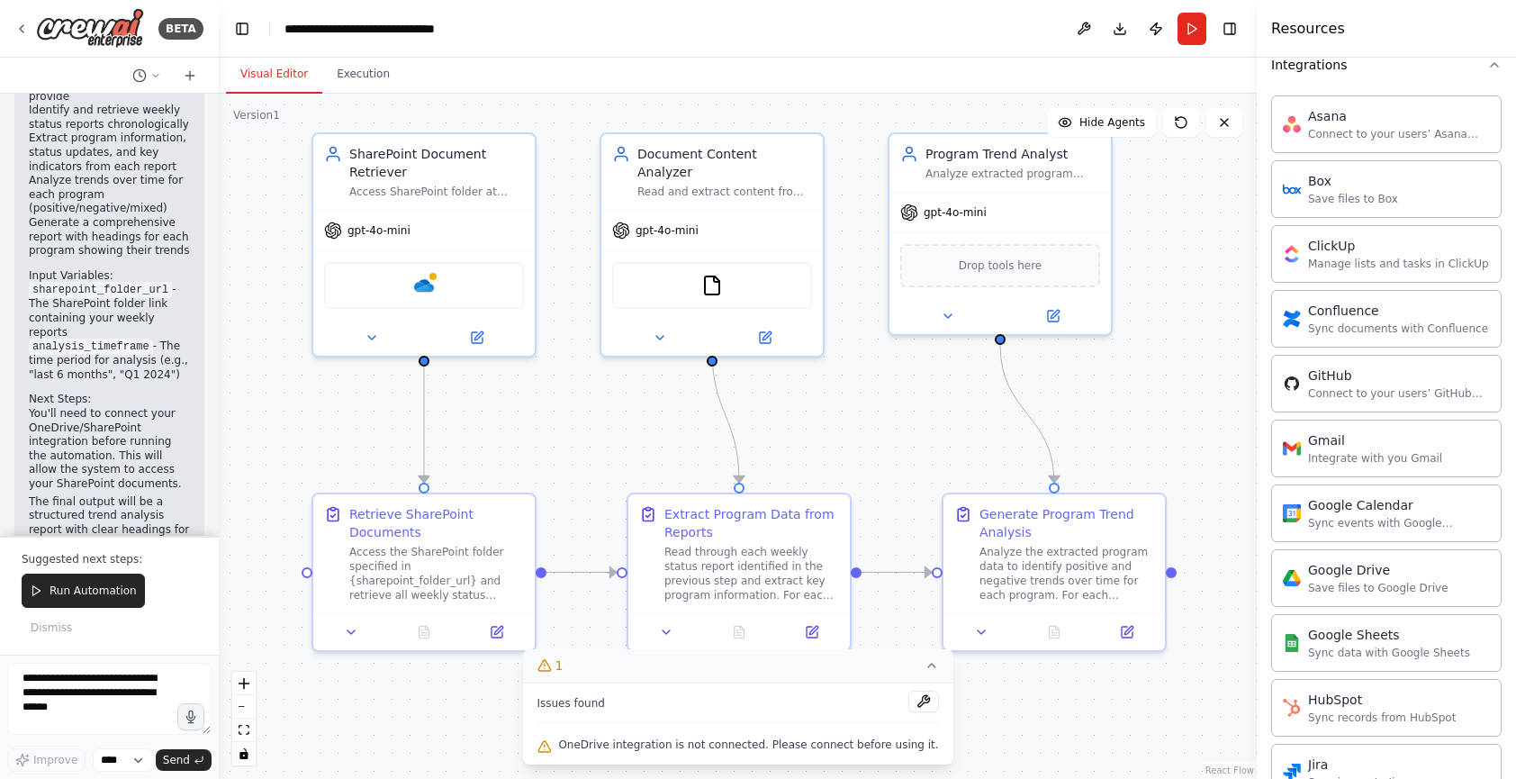
click at [973, 716] on div ".deletable-edge-delete-btn { width: 20px; height: 20px; border: 0px solid #ffff…" at bounding box center [738, 436] width 1038 height 685
click at [925, 671] on icon at bounding box center [932, 665] width 14 height 14
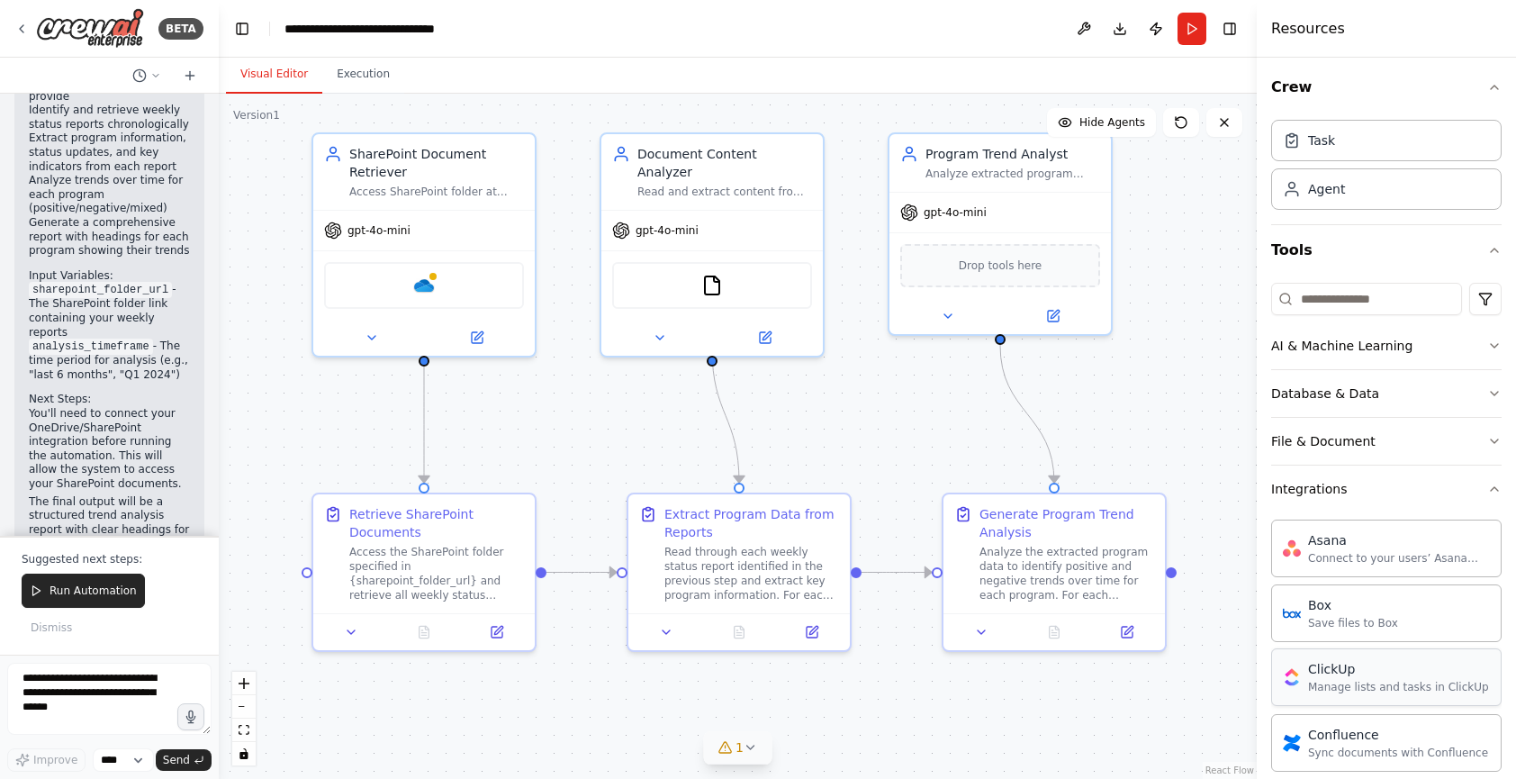
scroll to position [0, 0]
click at [945, 55] on header "**********" at bounding box center [738, 29] width 1038 height 58
click at [106, 26] on img at bounding box center [90, 28] width 108 height 41
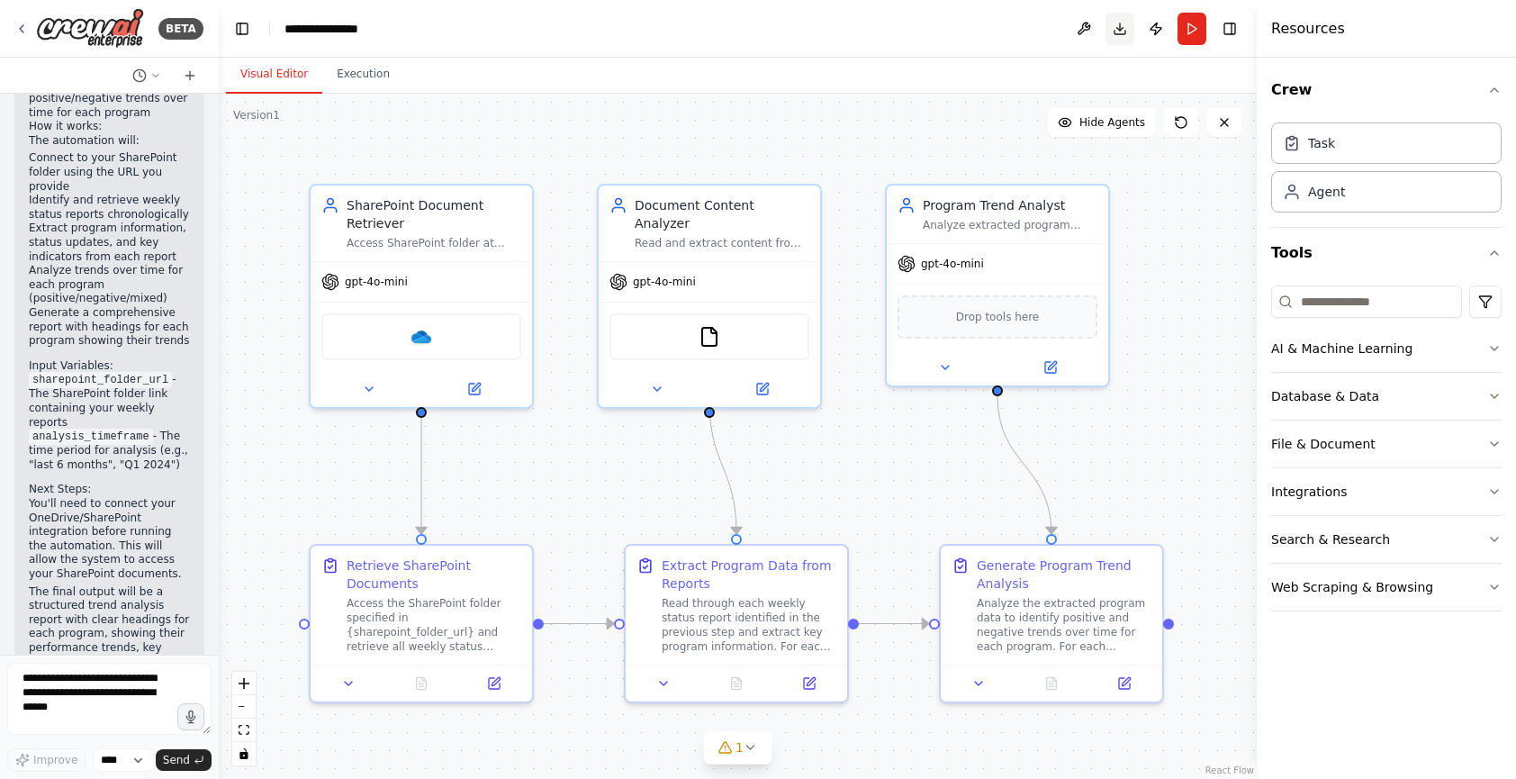
scroll to position [3805, 0]
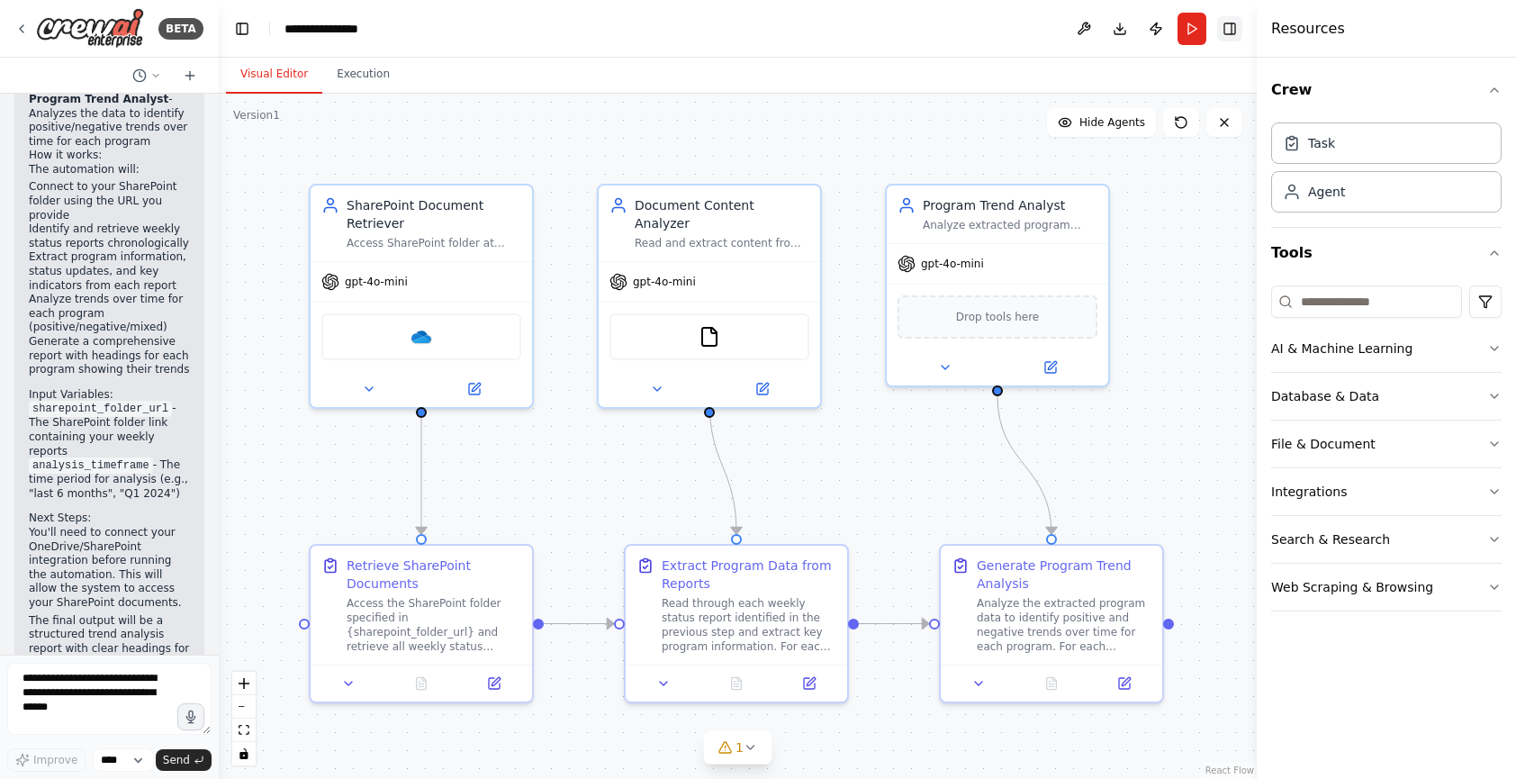
click at [1222, 26] on button "Toggle Right Sidebar" at bounding box center [1229, 28] width 25 height 25
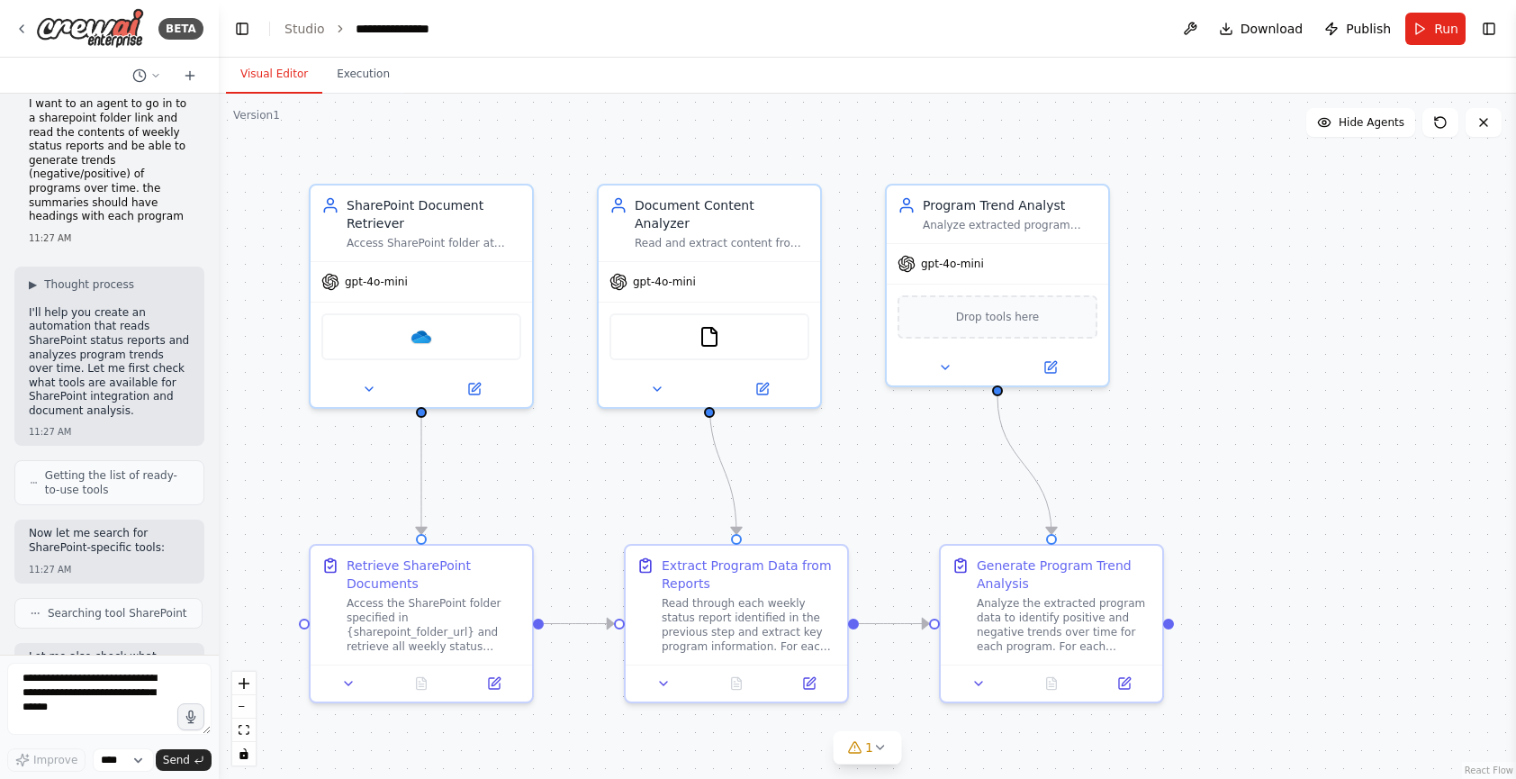
scroll to position [0, 0]
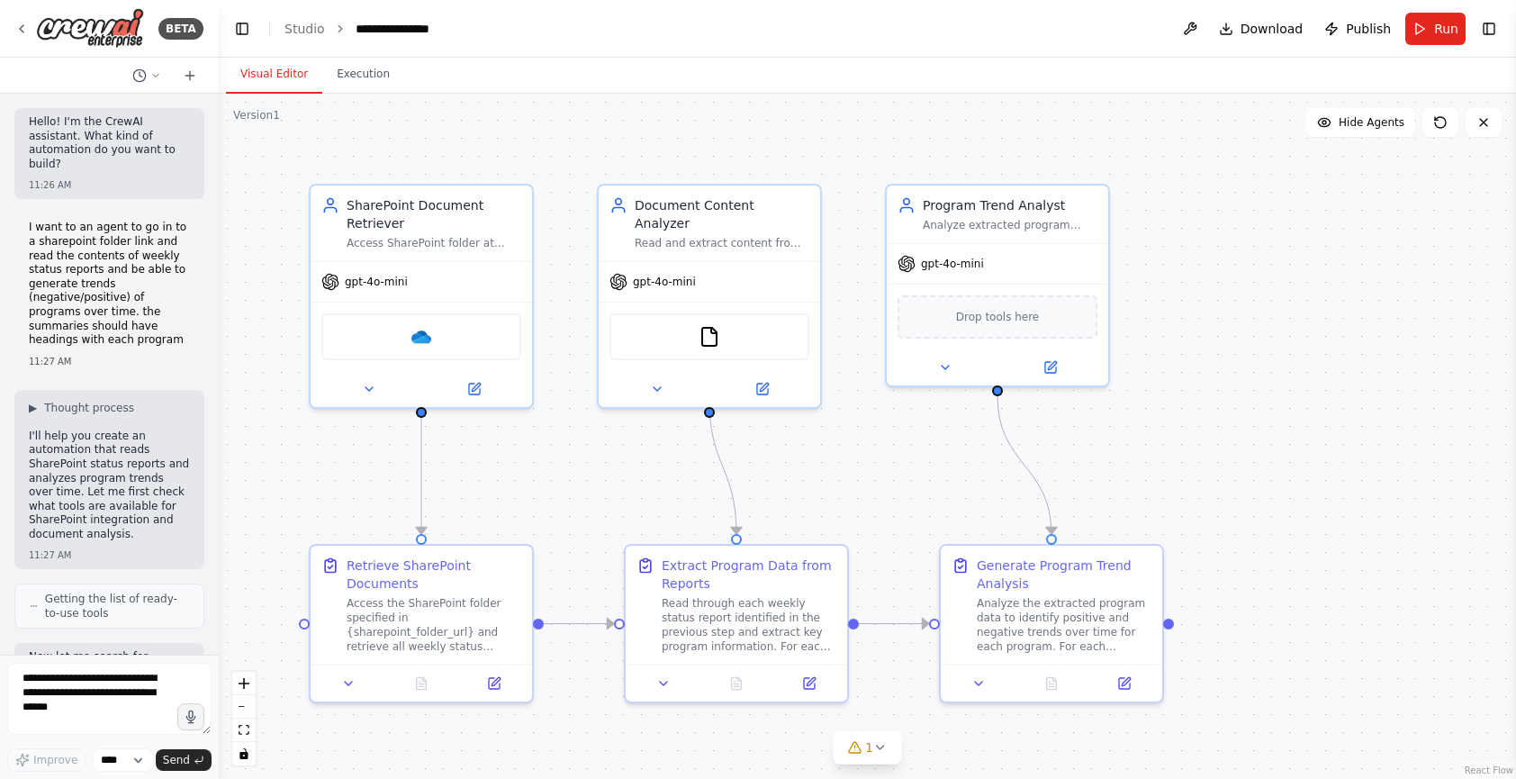
click at [27, 213] on div "I want to an agent to go in to a sharepoint folder link and read the contents o…" at bounding box center [109, 293] width 190 height 161
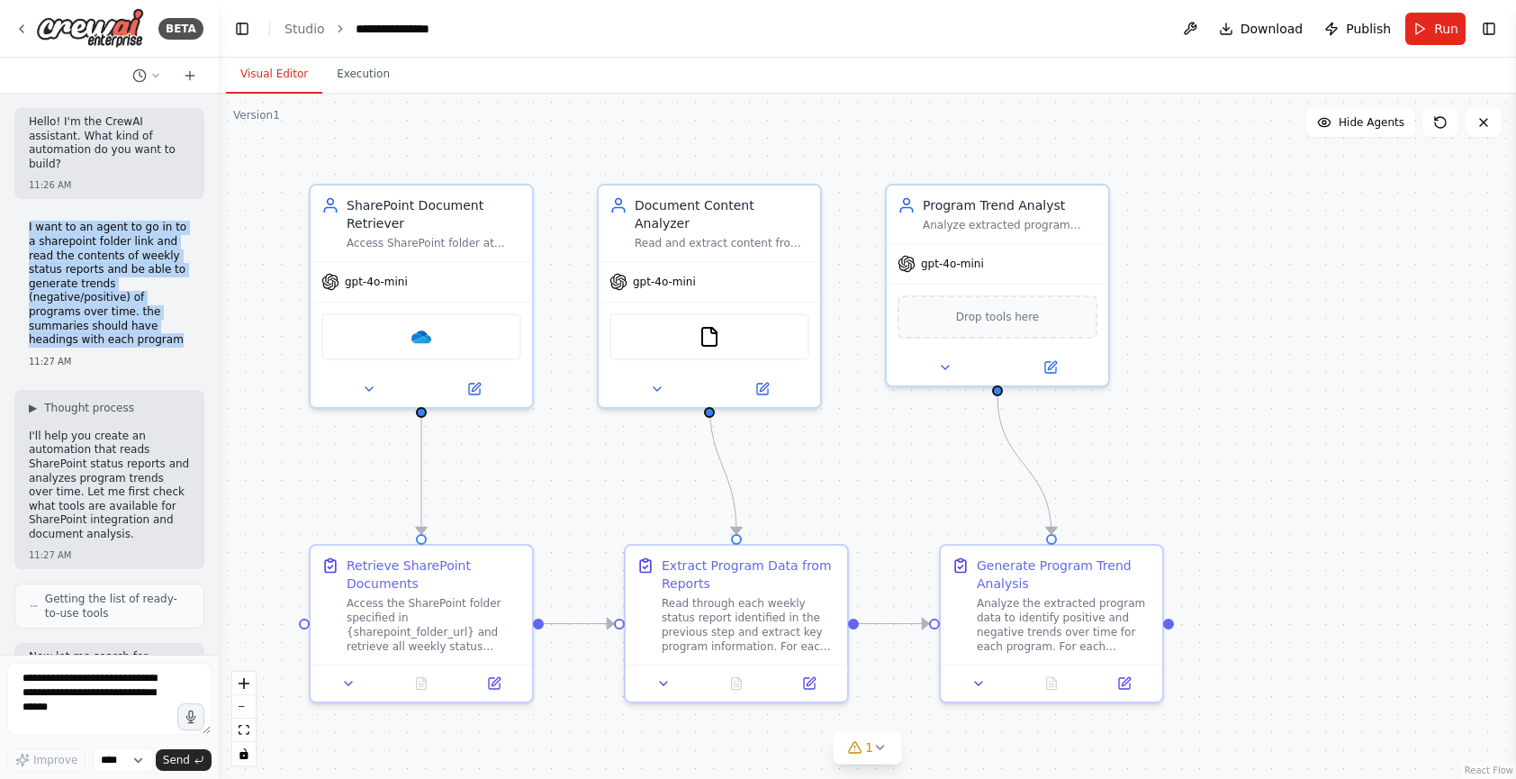
drag, startPoint x: 164, startPoint y: 329, endPoint x: 16, endPoint y: 213, distance: 187.8
click at [16, 213] on div "I want to an agent to go in to a sharepoint folder link and read the contents o…" at bounding box center [109, 293] width 190 height 161
copy p "I want to an agent to go in to a sharepoint folder link and read the contents o…"
click at [85, 221] on p "I want to an agent to go in to a sharepoint folder link and read the contents o…" at bounding box center [109, 284] width 161 height 126
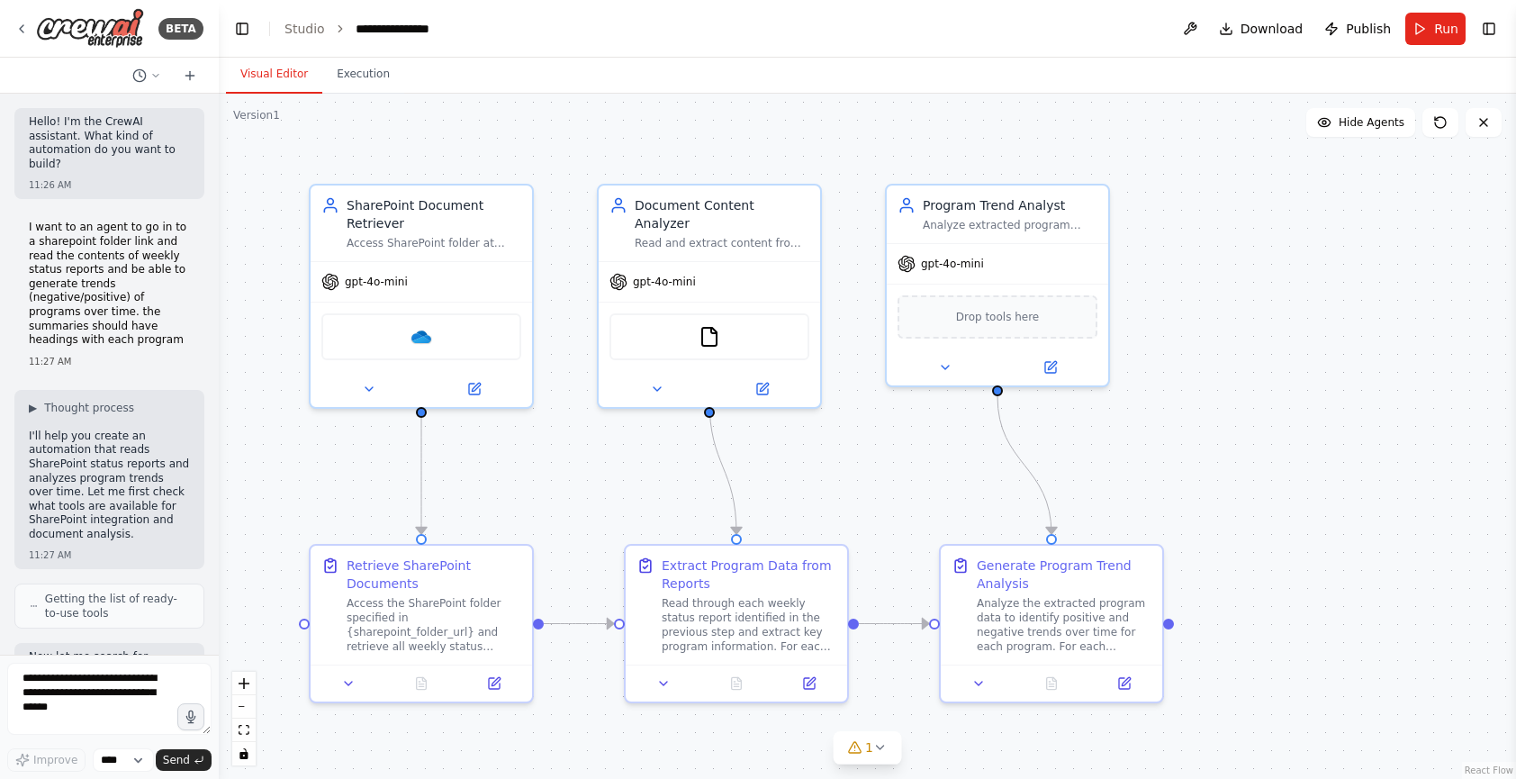
click at [569, 771] on div ".deletable-edge-delete-btn { width: 20px; height: 20px; border: 0px solid #ffff…" at bounding box center [867, 436] width 1297 height 685
click at [1486, 27] on button "Toggle Right Sidebar" at bounding box center [1488, 28] width 25 height 25
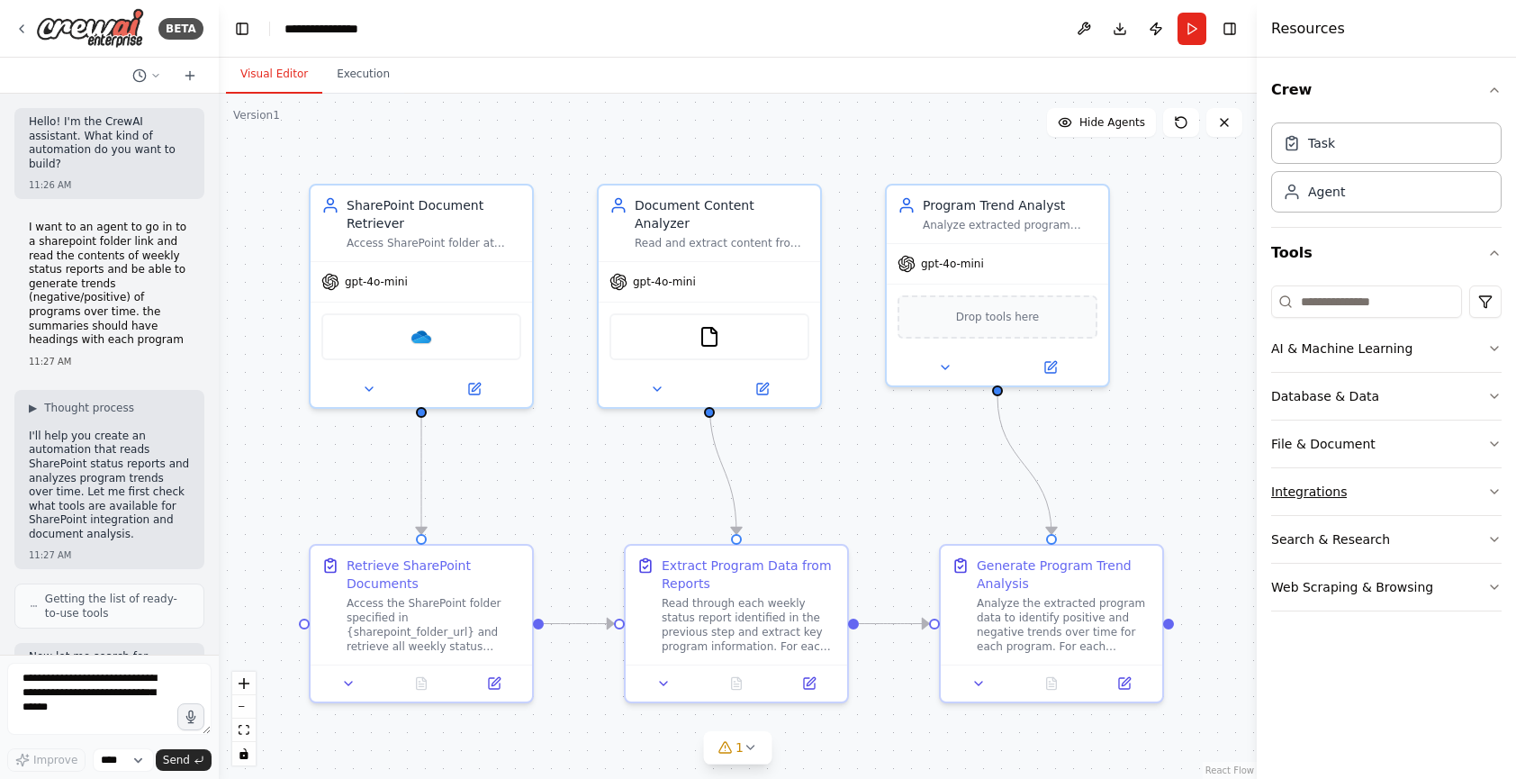
click at [1370, 494] on button "Integrations" at bounding box center [1386, 491] width 230 height 47
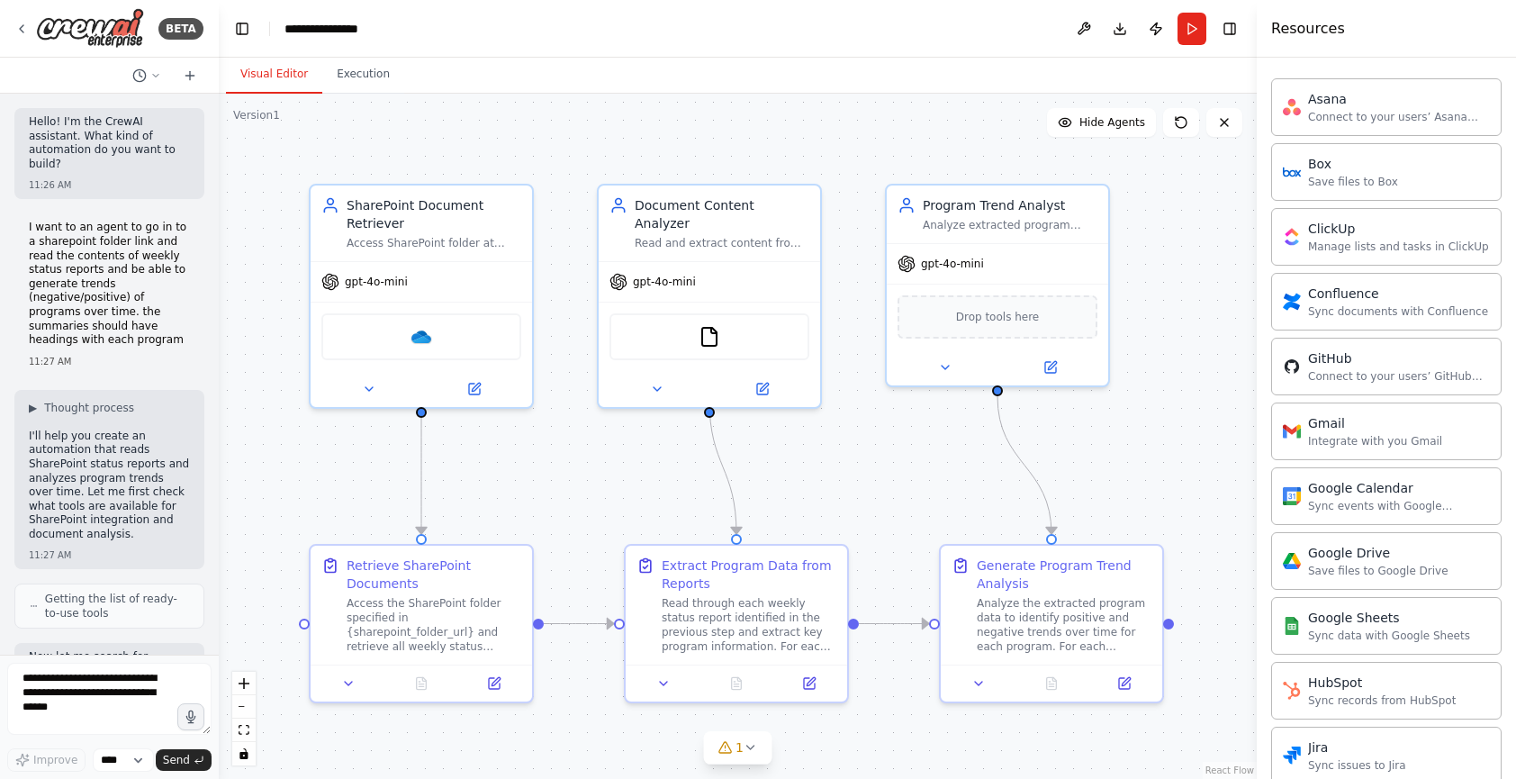
scroll to position [450, 0]
click at [1356, 315] on div "Confluence Sync documents with Confluence" at bounding box center [1386, 295] width 230 height 58
click at [1351, 288] on div "Confluence" at bounding box center [1398, 286] width 180 height 18
click at [1346, 294] on div "Confluence" at bounding box center [1398, 286] width 180 height 18
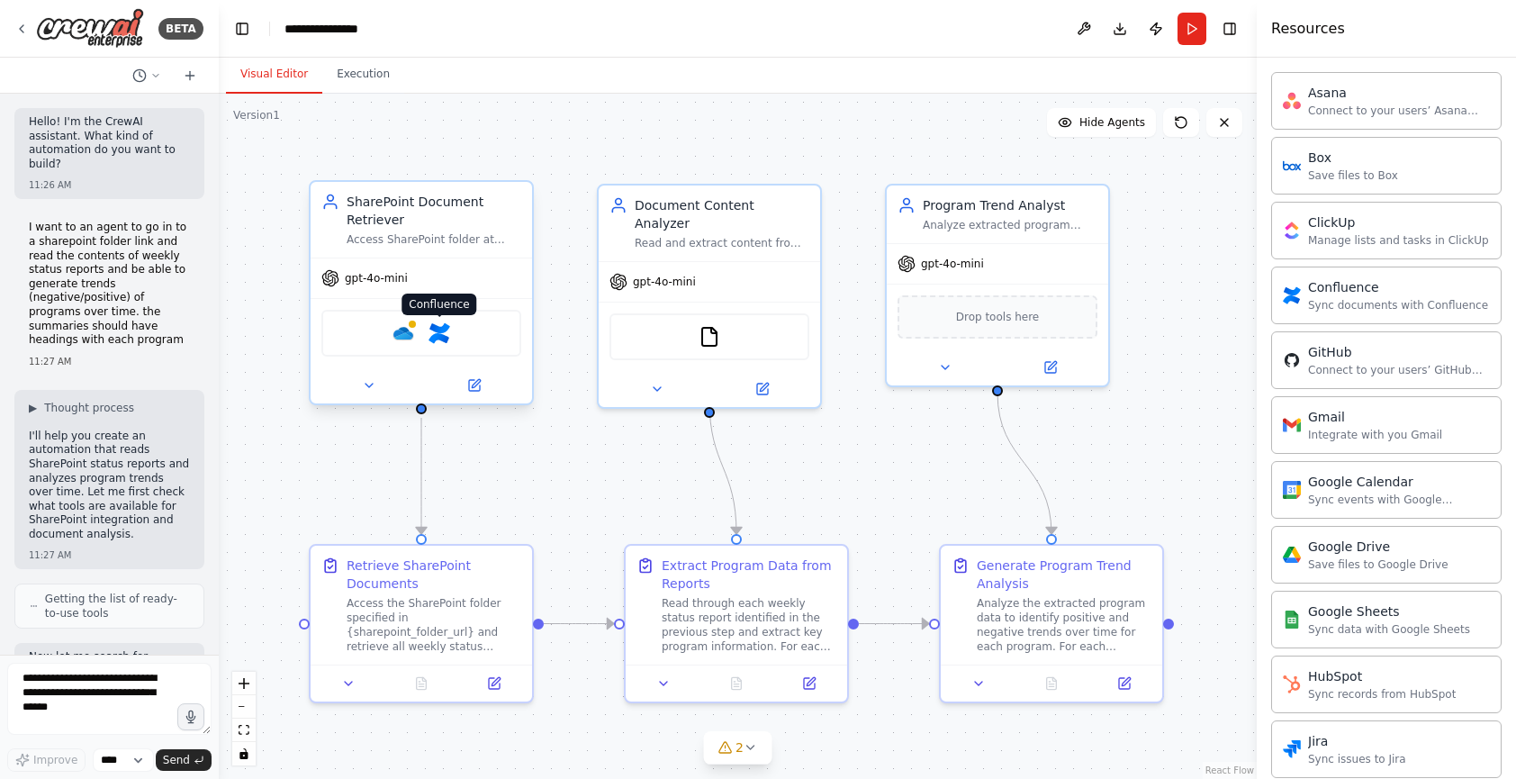
click at [438, 332] on img at bounding box center [440, 333] width 22 height 22
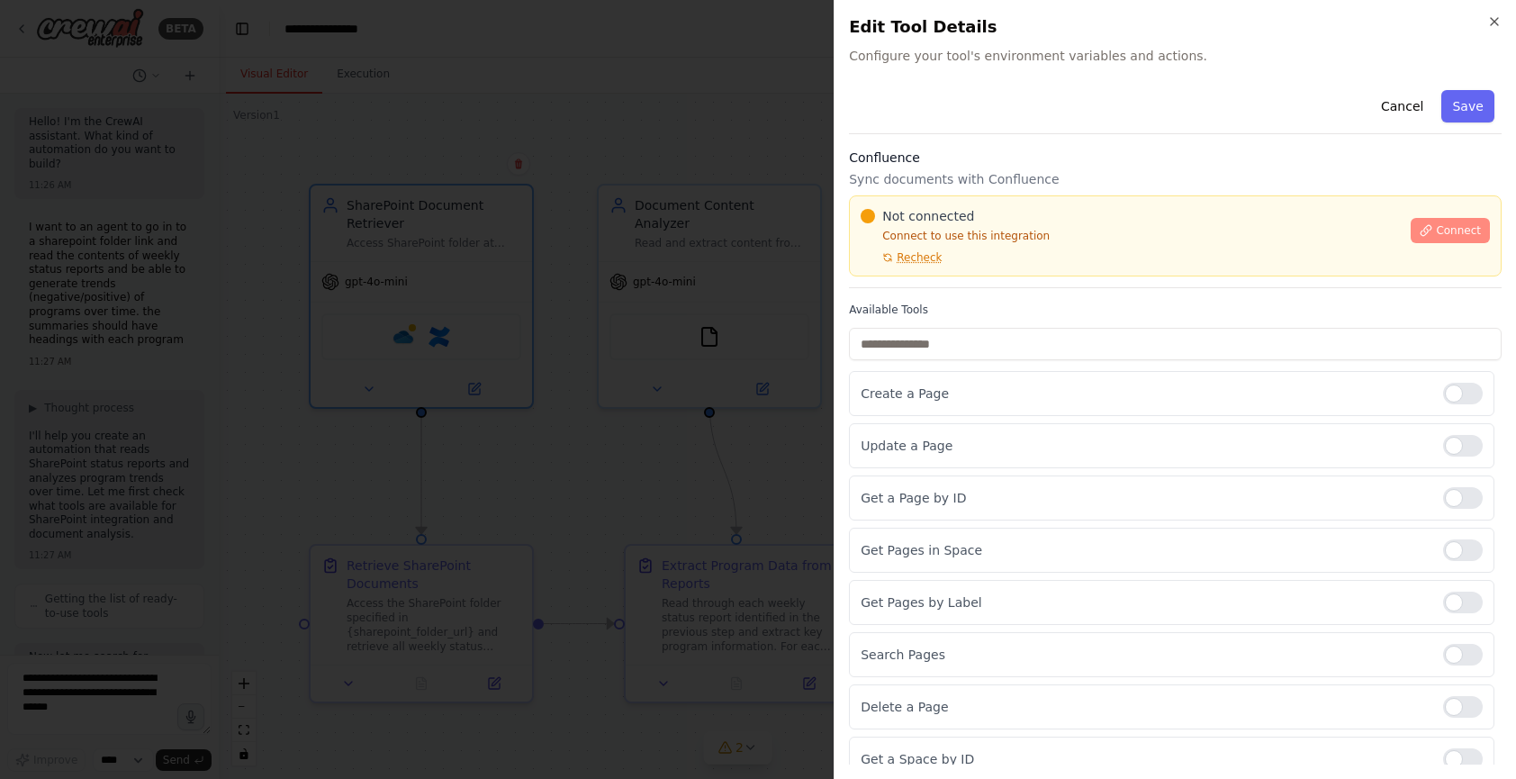
click at [1436, 225] on span "Connect" at bounding box center [1458, 230] width 45 height 14
click at [1077, 196] on div "Not connected Connect to use this integration Recheck Connect" at bounding box center [1175, 235] width 653 height 81
click at [1075, 211] on div "Not connected" at bounding box center [1130, 216] width 539 height 18
click at [1067, 206] on div "Not connected Connect to use this integration Recheck Connect" at bounding box center [1175, 235] width 653 height 81
click at [988, 241] on p "Connect to use this integration" at bounding box center [1130, 236] width 539 height 14
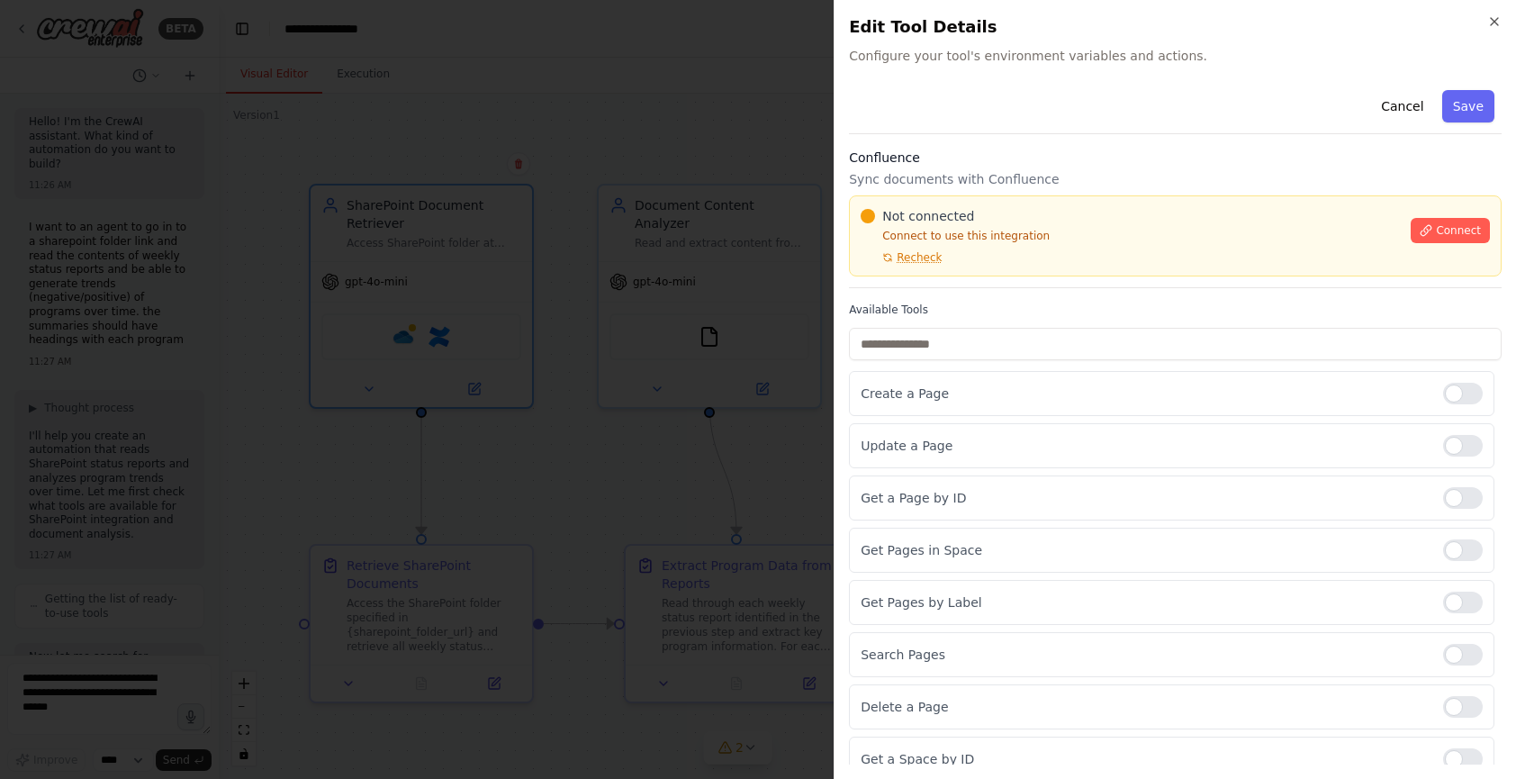
click at [1090, 193] on div "Confluence Sync documents with Confluence Not connected Connect to use this int…" at bounding box center [1175, 219] width 653 height 140
click at [1056, 207] on div "Not connected" at bounding box center [1130, 216] width 539 height 18
click at [1055, 205] on div "Not connected Connect to use this integration Recheck Connect" at bounding box center [1175, 235] width 653 height 81
click at [1065, 200] on div "Not connected Connect to use this integration Recheck Connect" at bounding box center [1175, 235] width 653 height 81
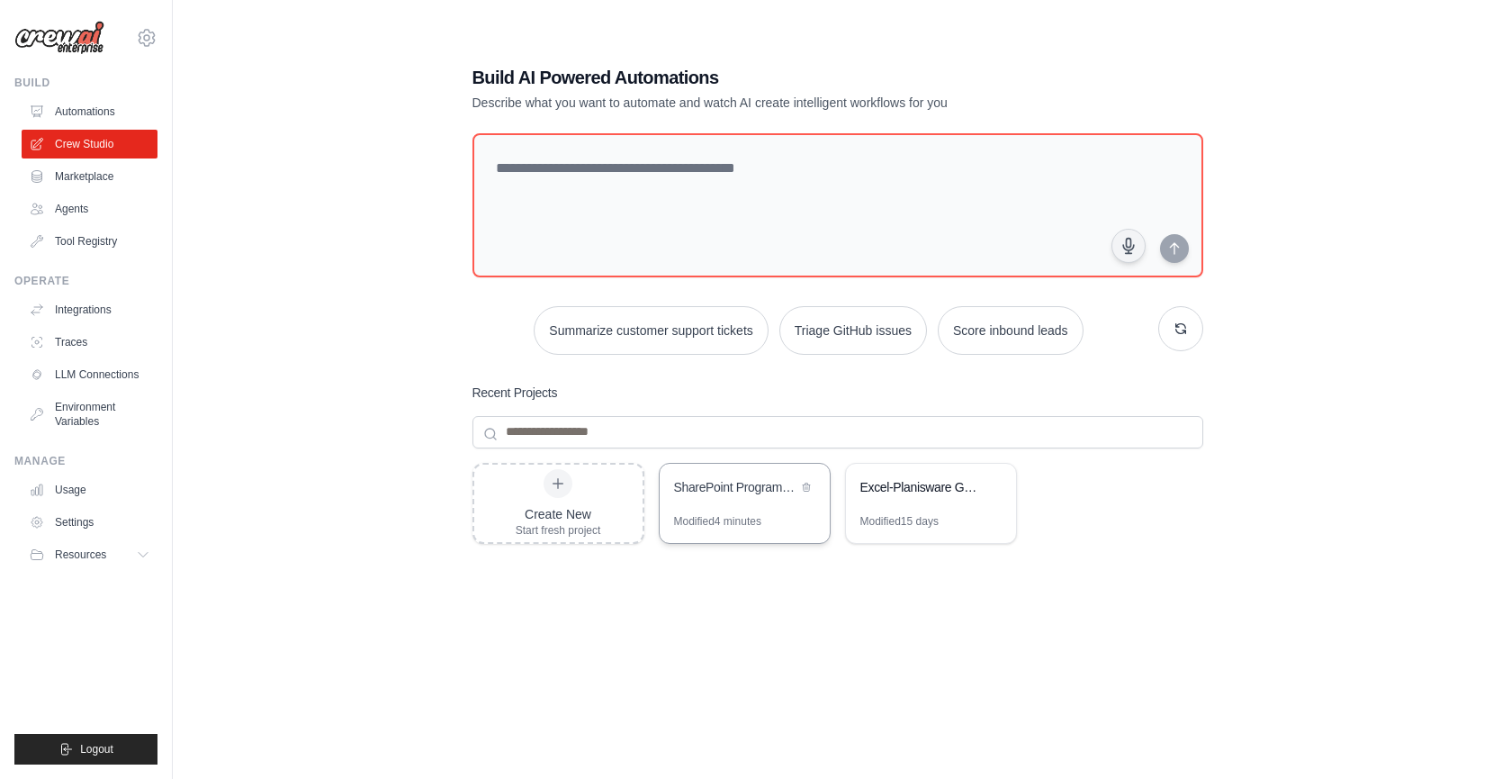
click at [752, 511] on div "SharePoint Program Trend Analyzer" at bounding box center [745, 489] width 170 height 50
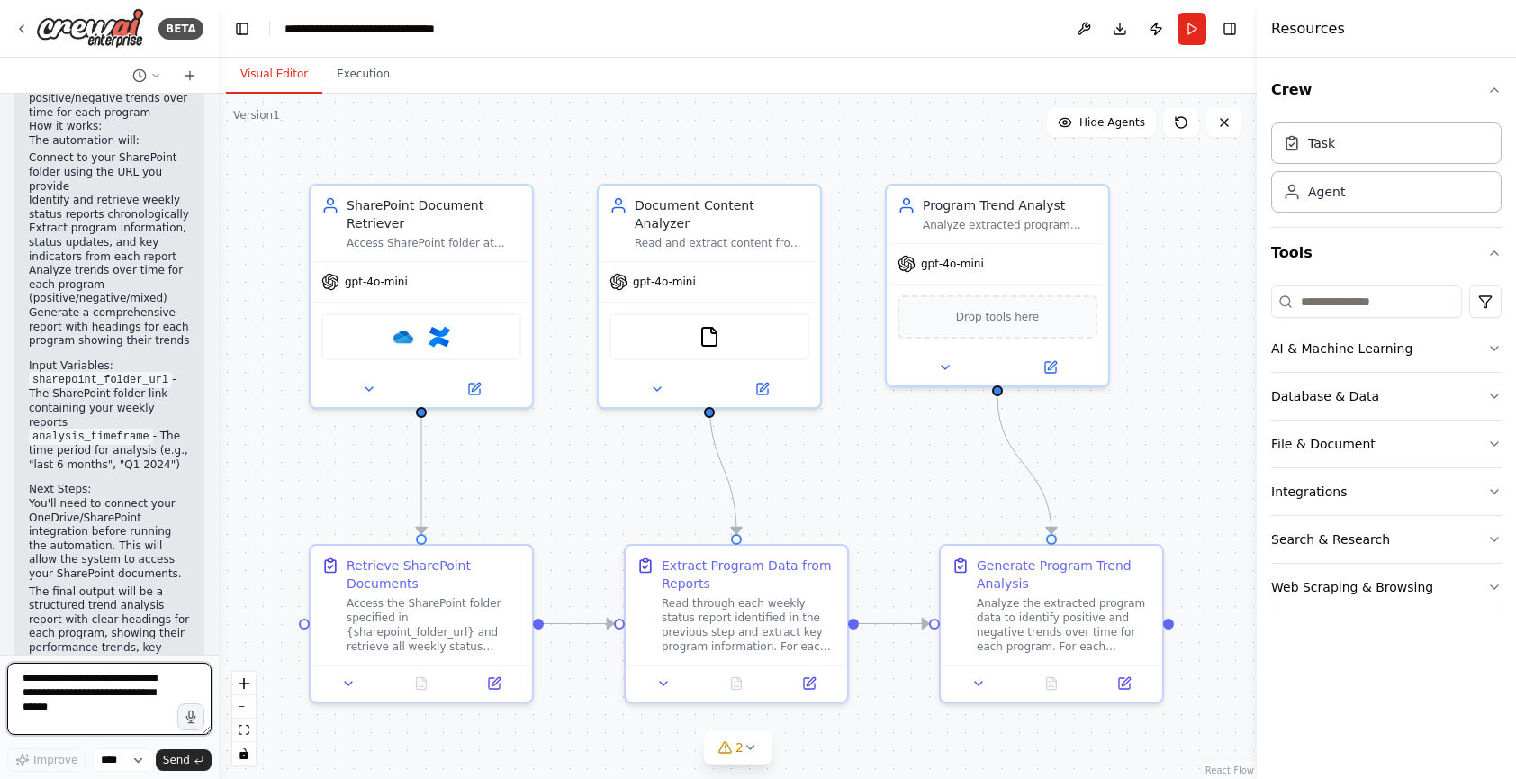
click at [133, 691] on textarea at bounding box center [109, 699] width 204 height 72
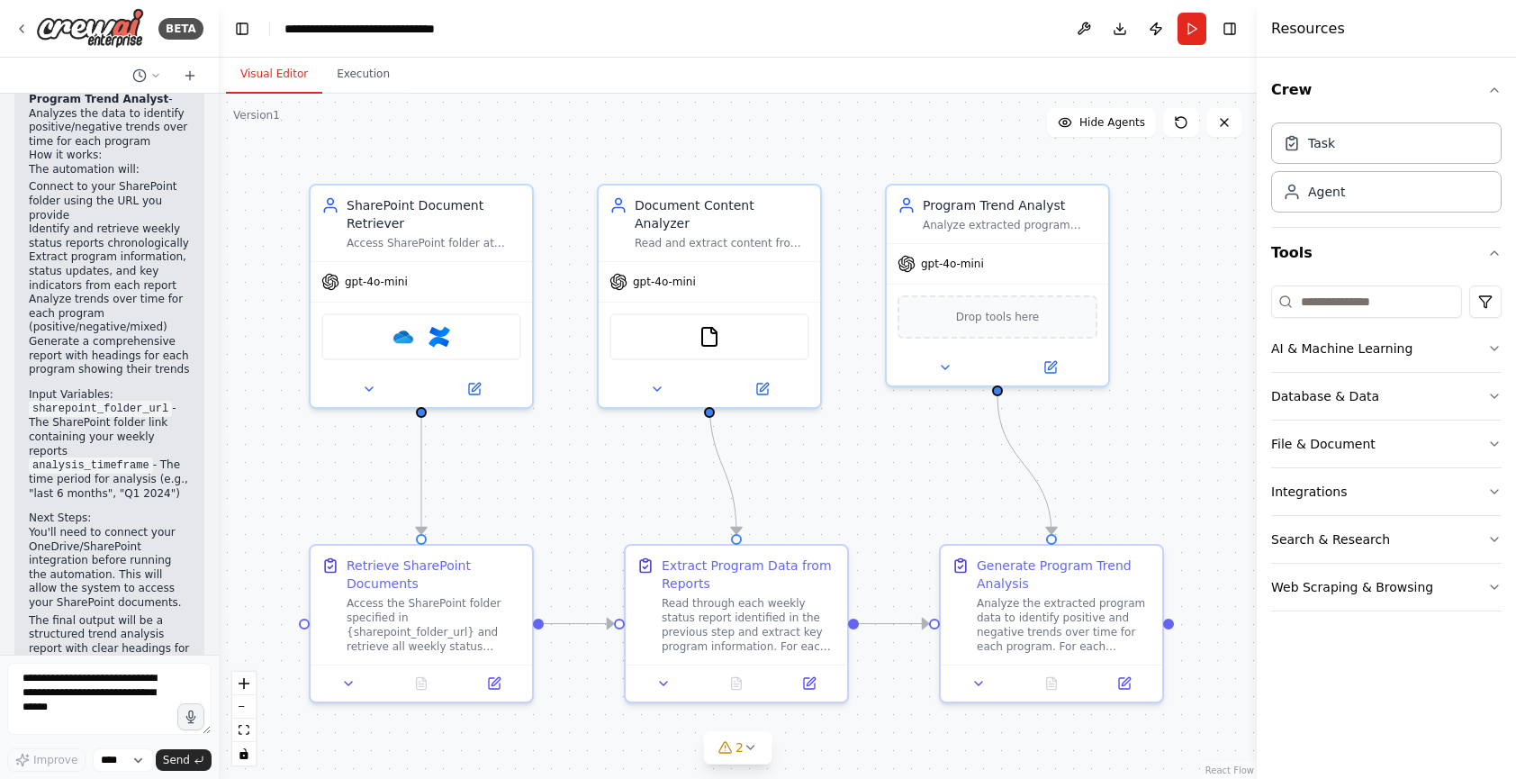
click at [1466, 31] on div "Resources" at bounding box center [1386, 29] width 259 height 58
click at [1324, 726] on div "Crew Task Agent Tools AI & Machine Learning Database & Data File & Document Int…" at bounding box center [1386, 418] width 259 height 721
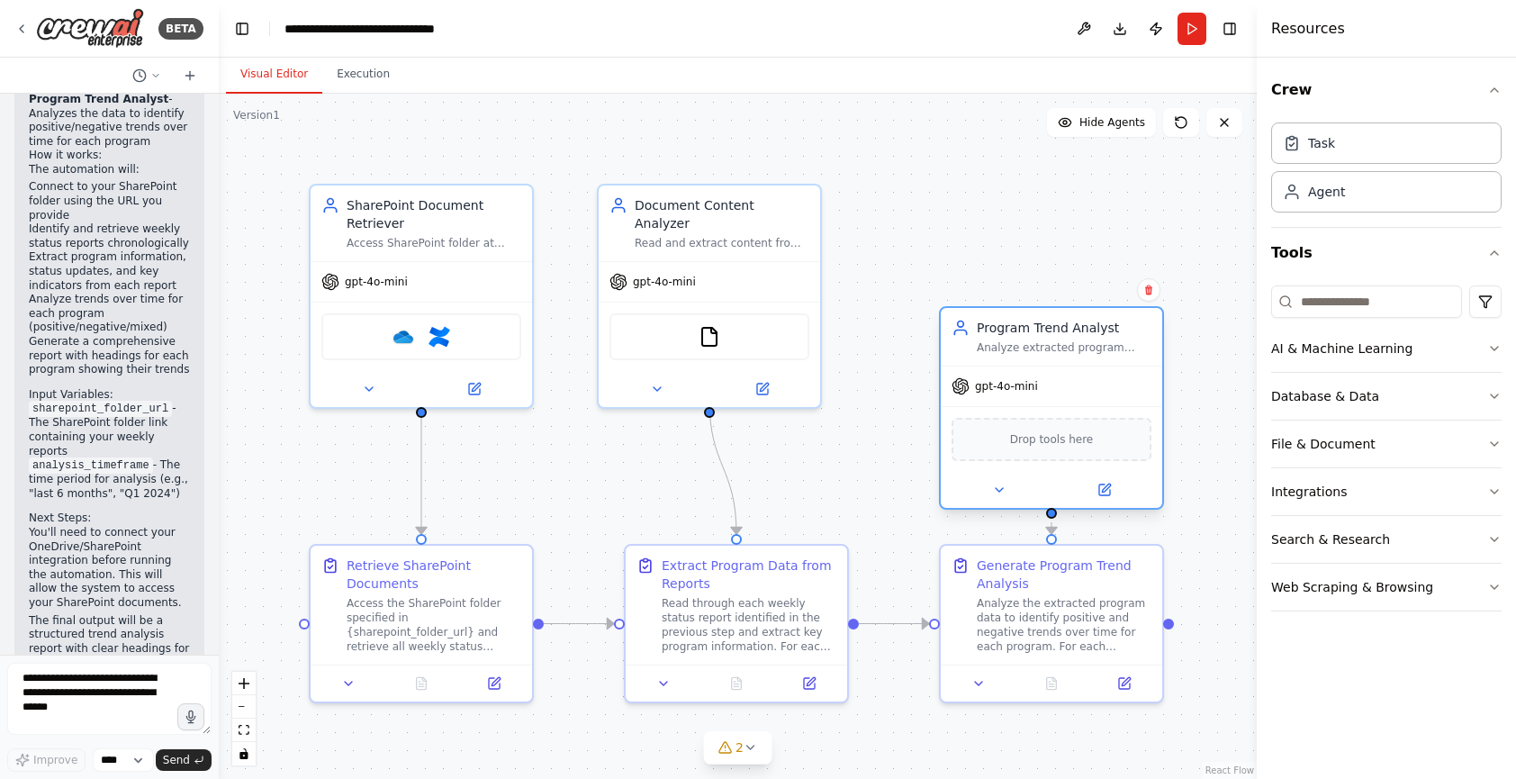
drag, startPoint x: 1052, startPoint y: 268, endPoint x: 1108, endPoint y: 387, distance: 131.3
click at [1108, 387] on div "gpt-4o-mini" at bounding box center [1051, 386] width 221 height 40
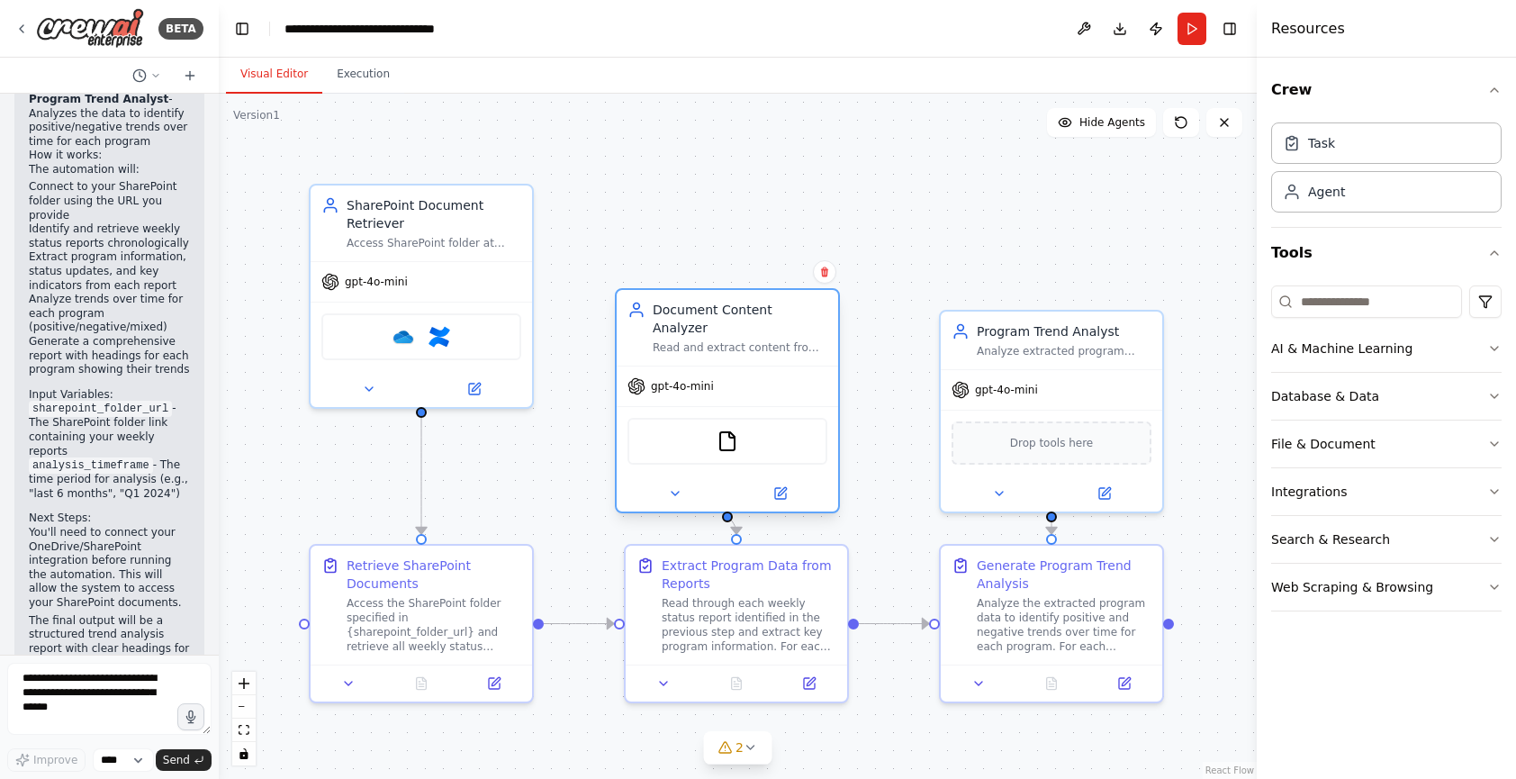
drag, startPoint x: 783, startPoint y: 290, endPoint x: 797, endPoint y: 403, distance: 114.2
click at [797, 406] on div "FileReadTool" at bounding box center [727, 440] width 221 height 69
